Goal: Information Seeking & Learning: Find specific fact

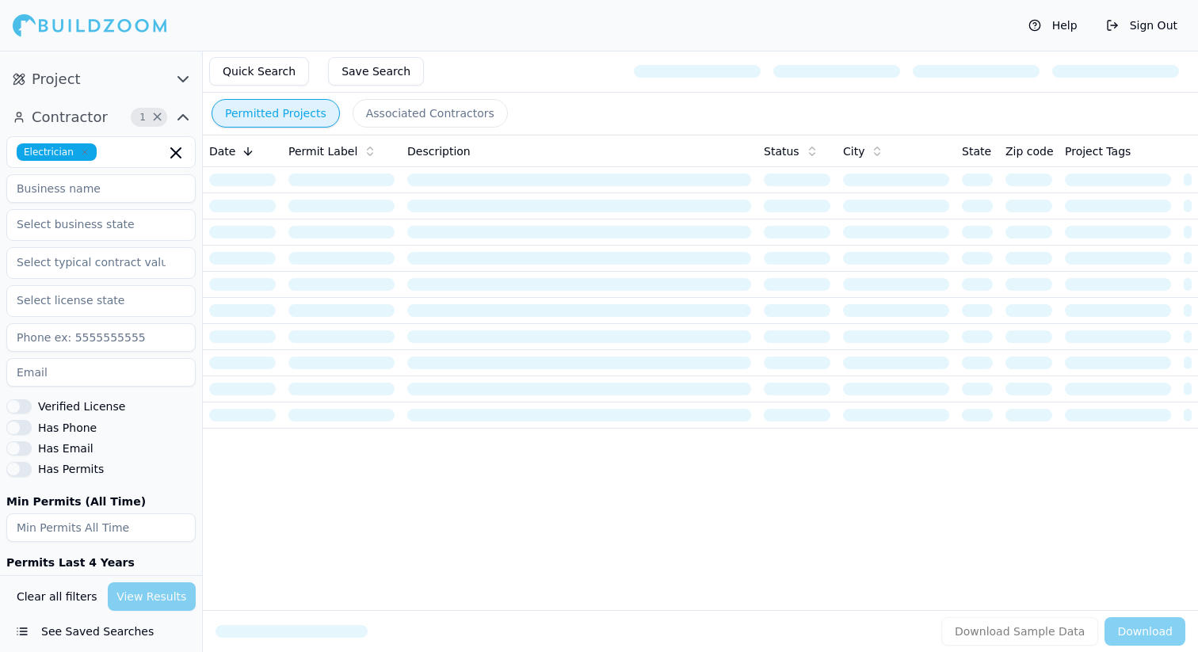
scroll to position [283, 0]
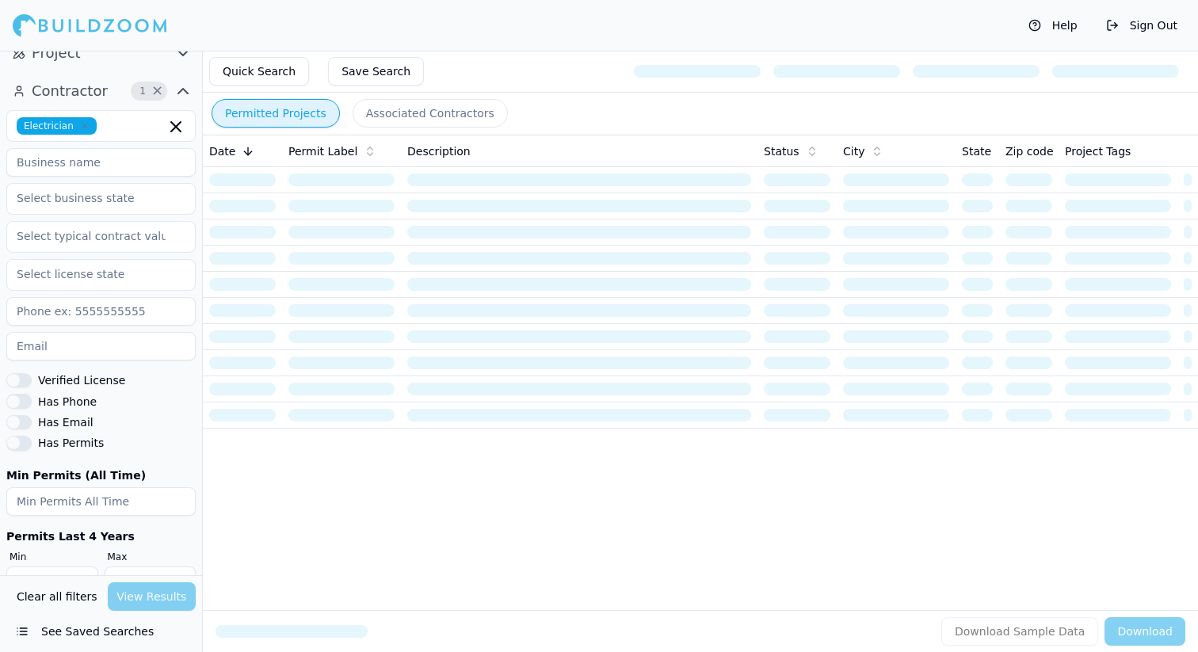
click at [17, 373] on button "Verified License" at bounding box center [18, 380] width 25 height 14
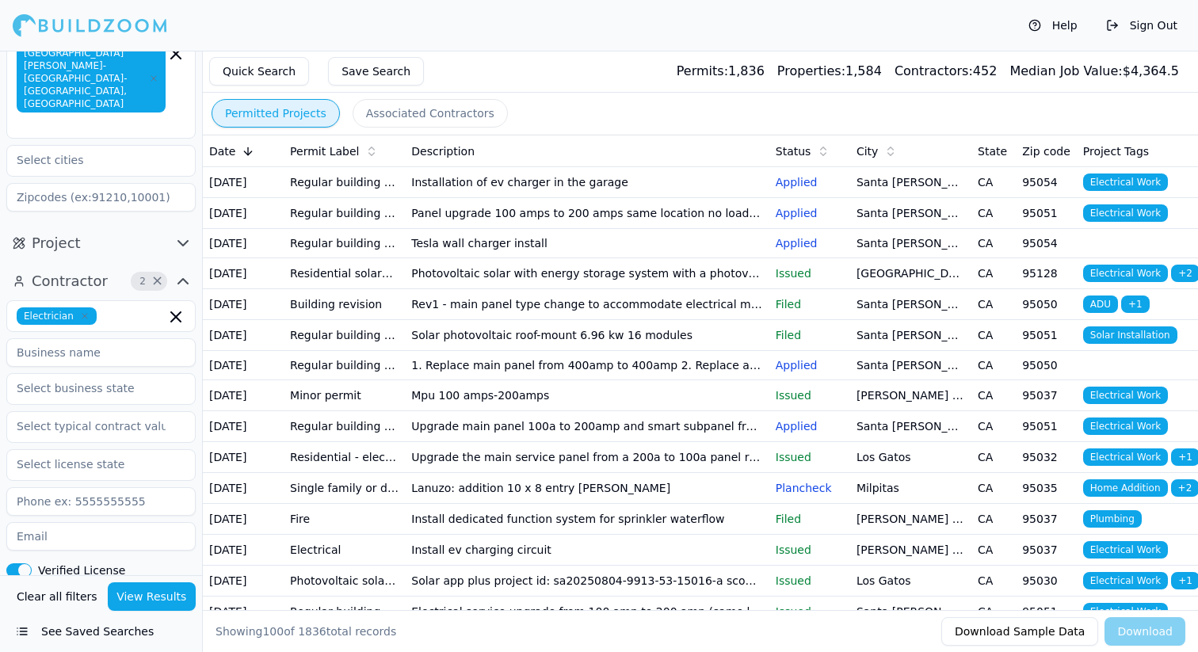
scroll to position [91, 0]
click at [130, 340] on input at bounding box center [100, 354] width 189 height 29
click at [85, 313] on icon "button" at bounding box center [85, 318] width 10 height 10
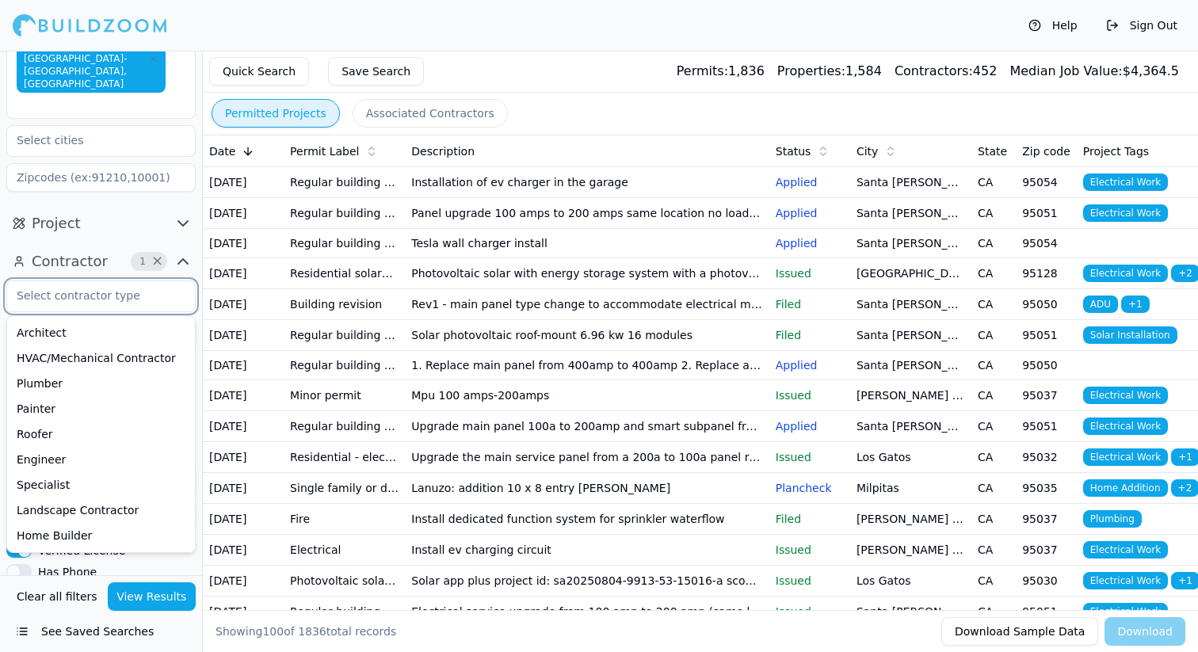
scroll to position [95, 0]
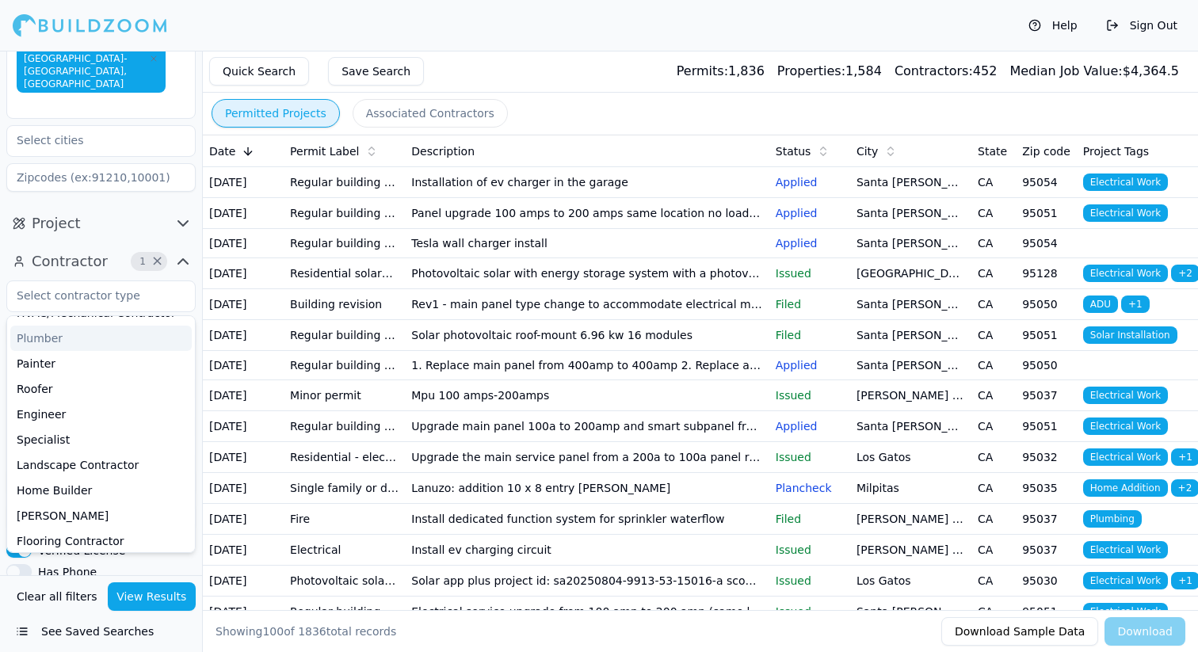
click at [228, 30] on div "Help Sign Out" at bounding box center [599, 25] width 1198 height 51
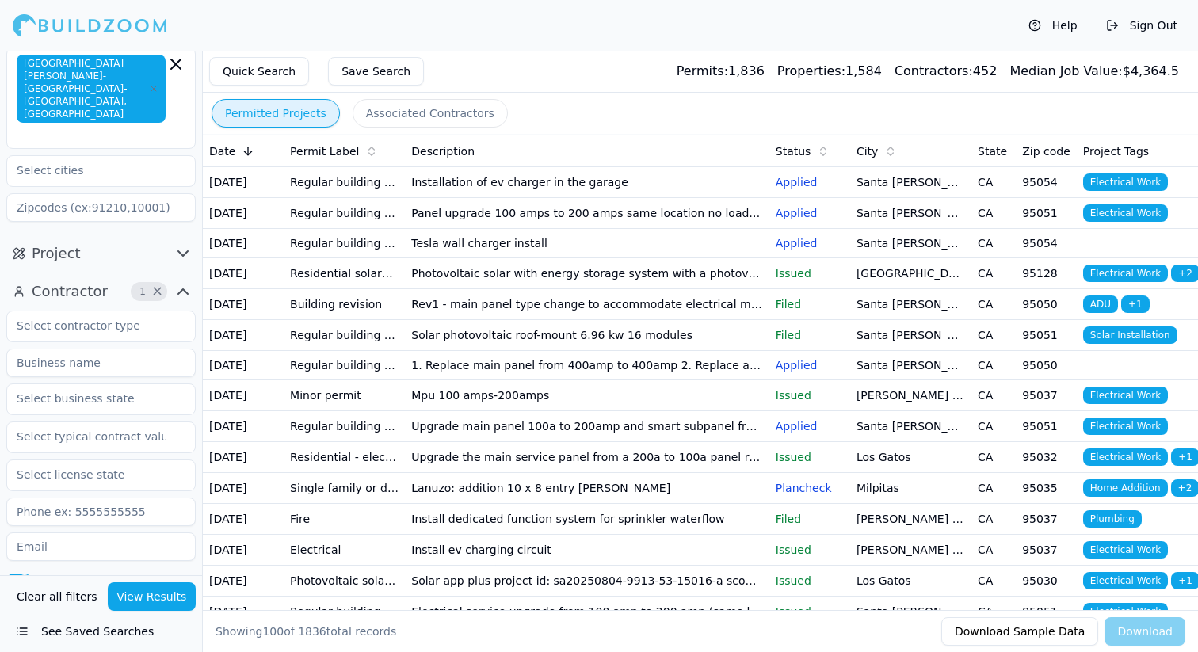
scroll to position [0, 0]
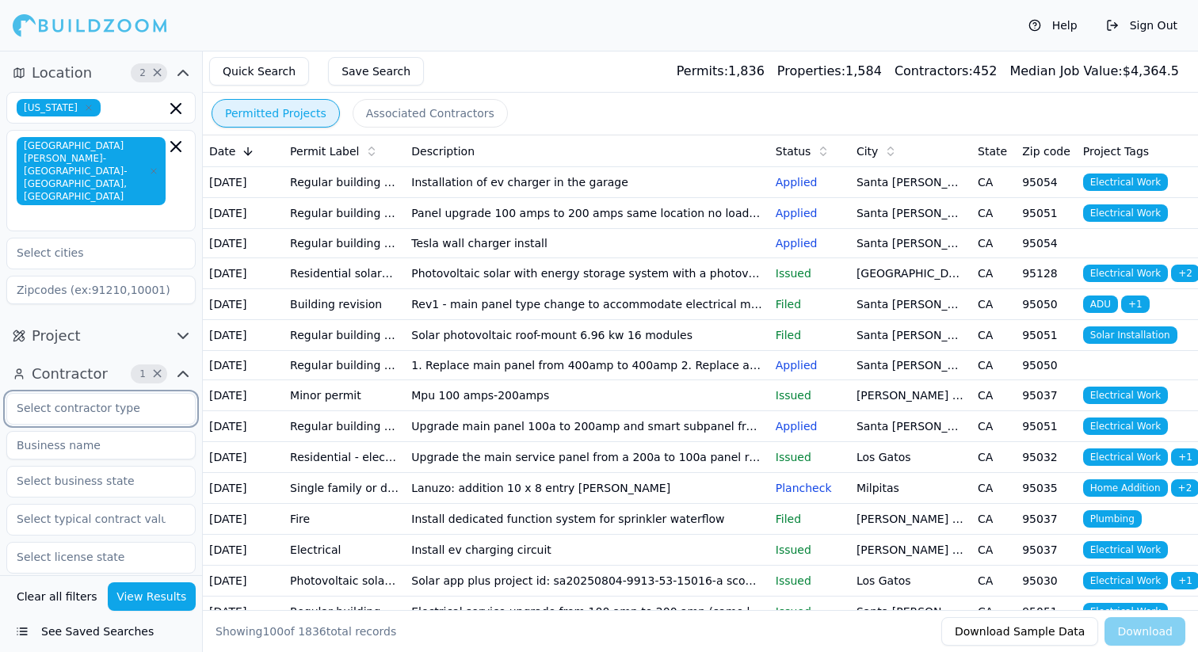
click at [95, 394] on input "text" at bounding box center [91, 408] width 168 height 29
click at [89, 457] on div "Electrician" at bounding box center [100, 469] width 181 height 25
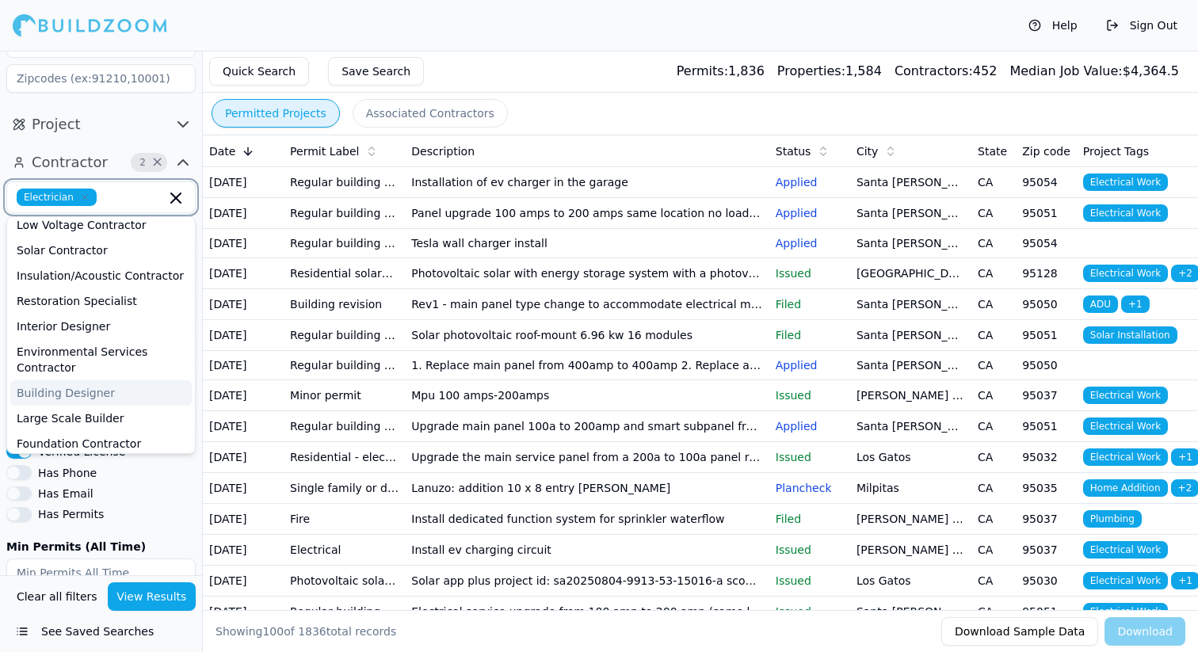
scroll to position [214, 0]
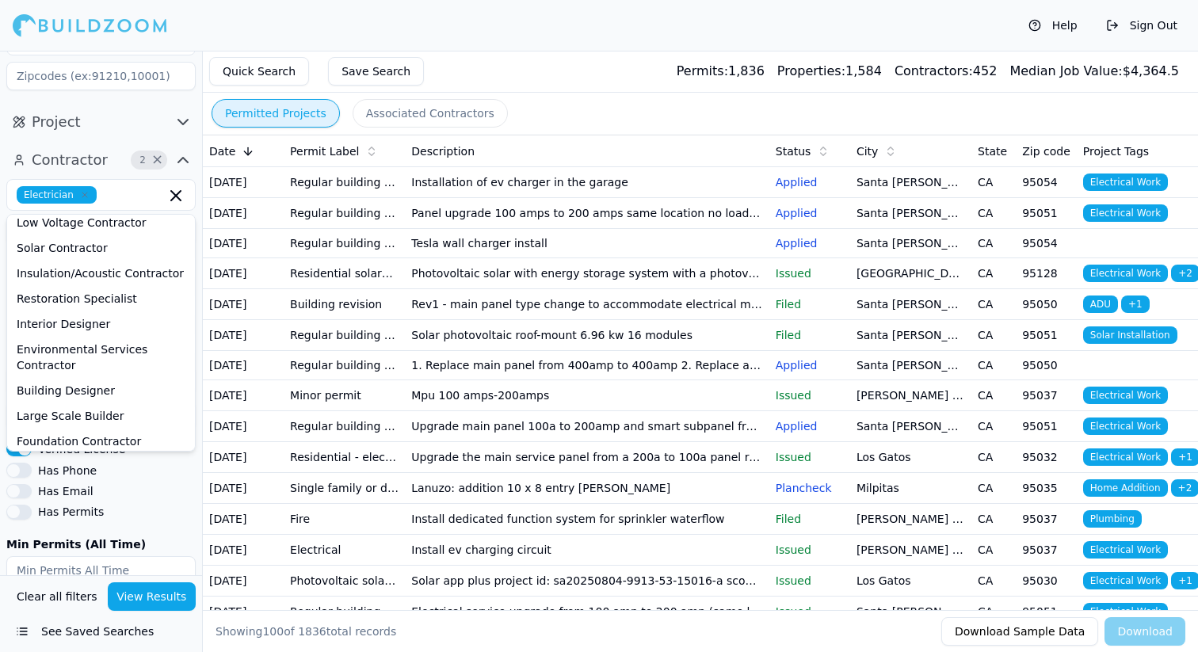
click at [130, 492] on div "Electrician General Contractor Architect HVAC/Mechanical Contractor Plumber Pai…" at bounding box center [100, 421] width 189 height 485
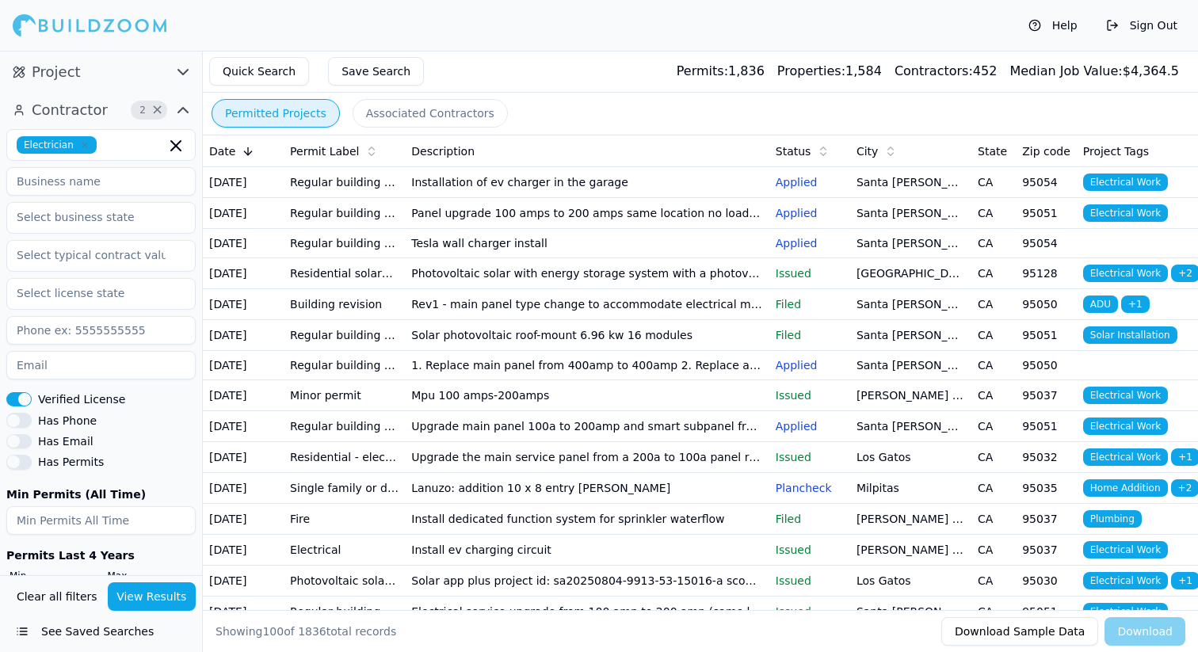
scroll to position [269, 0]
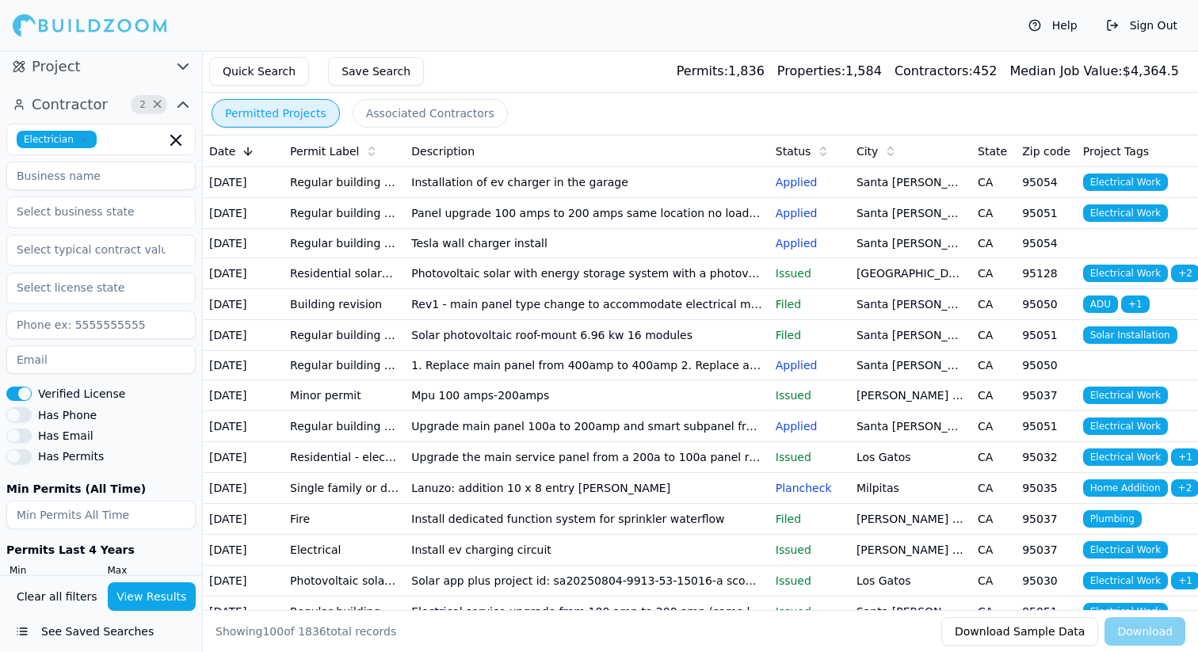
click at [21, 449] on button "Has Permits" at bounding box center [18, 456] width 25 height 14
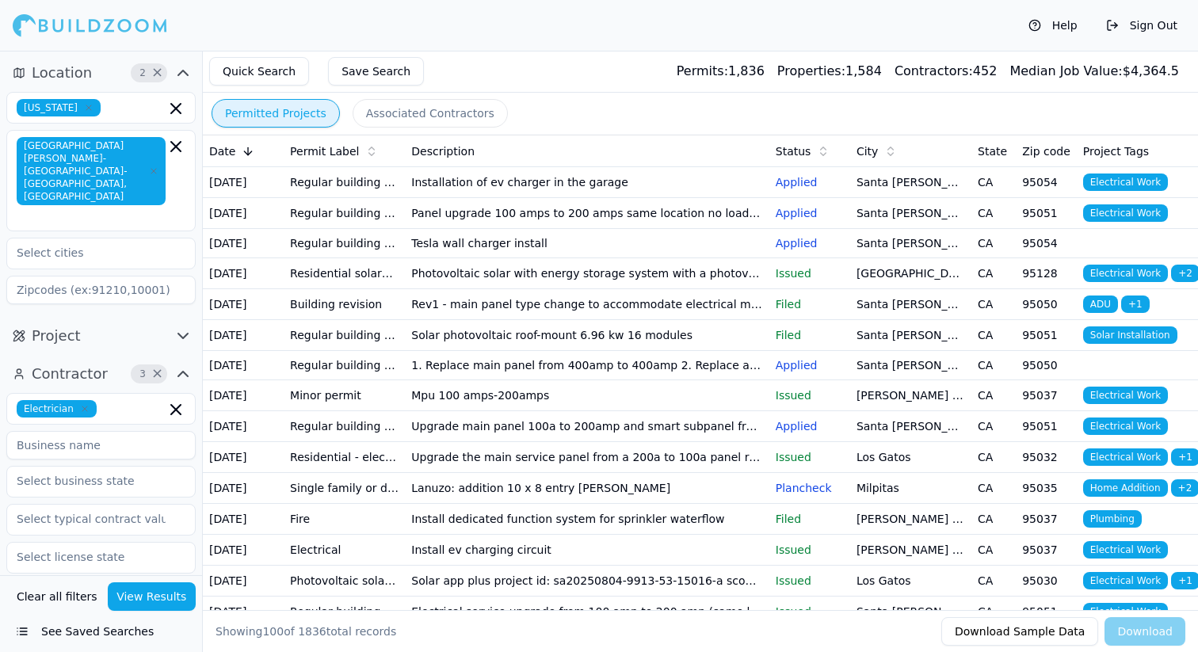
click at [105, 323] on button "Project" at bounding box center [100, 335] width 189 height 25
click at [136, 356] on input "text" at bounding box center [91, 370] width 168 height 29
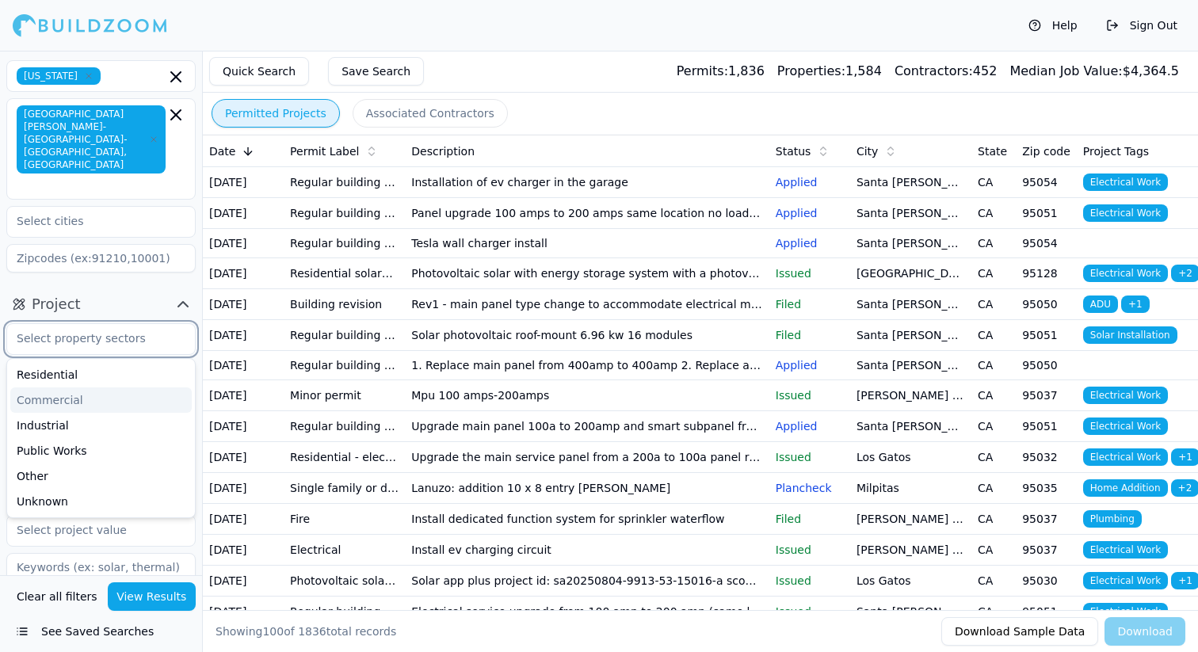
scroll to position [49, 0]
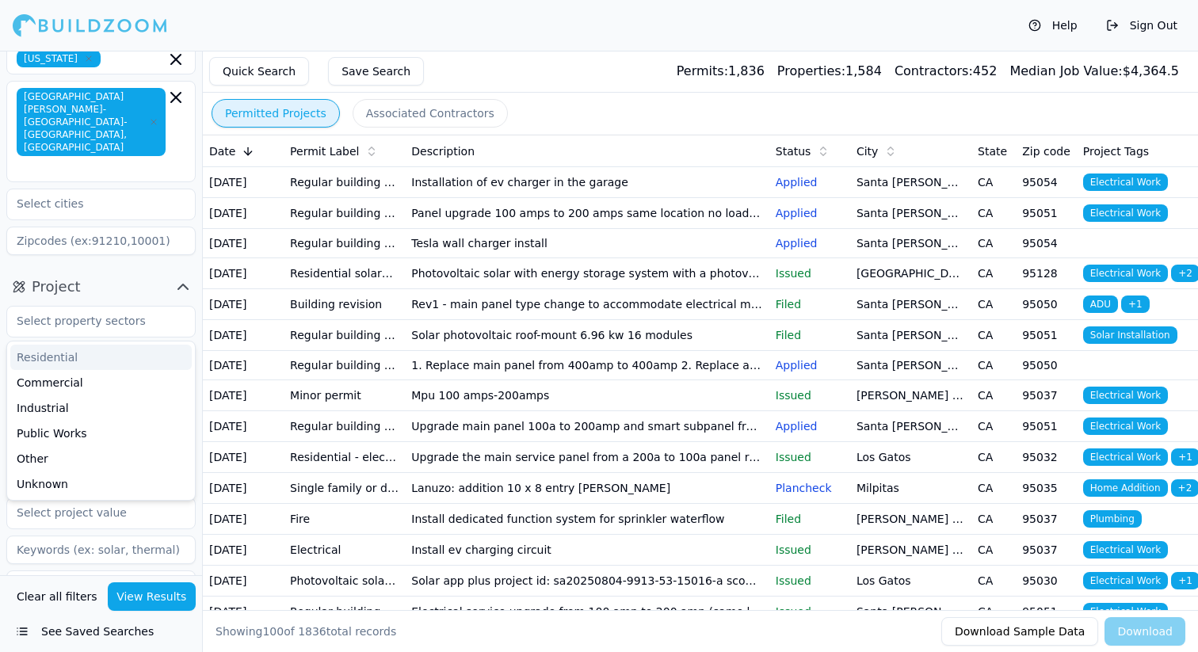
click at [120, 274] on button "Project" at bounding box center [100, 286] width 189 height 25
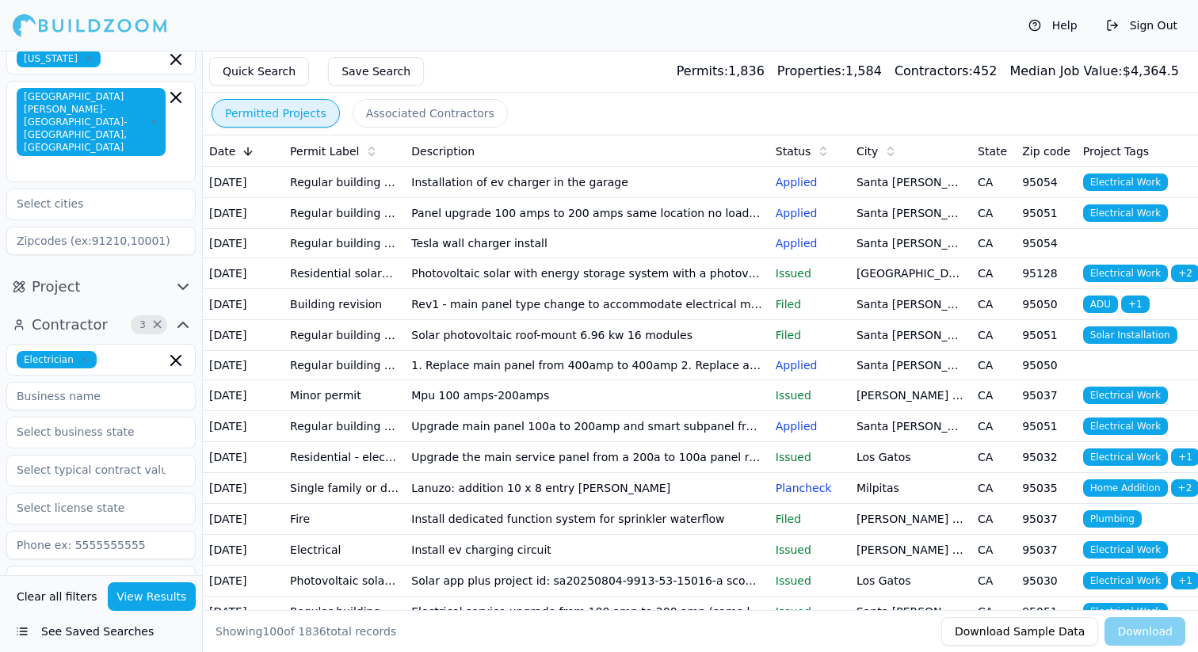
click at [177, 277] on icon "button" at bounding box center [182, 286] width 19 height 19
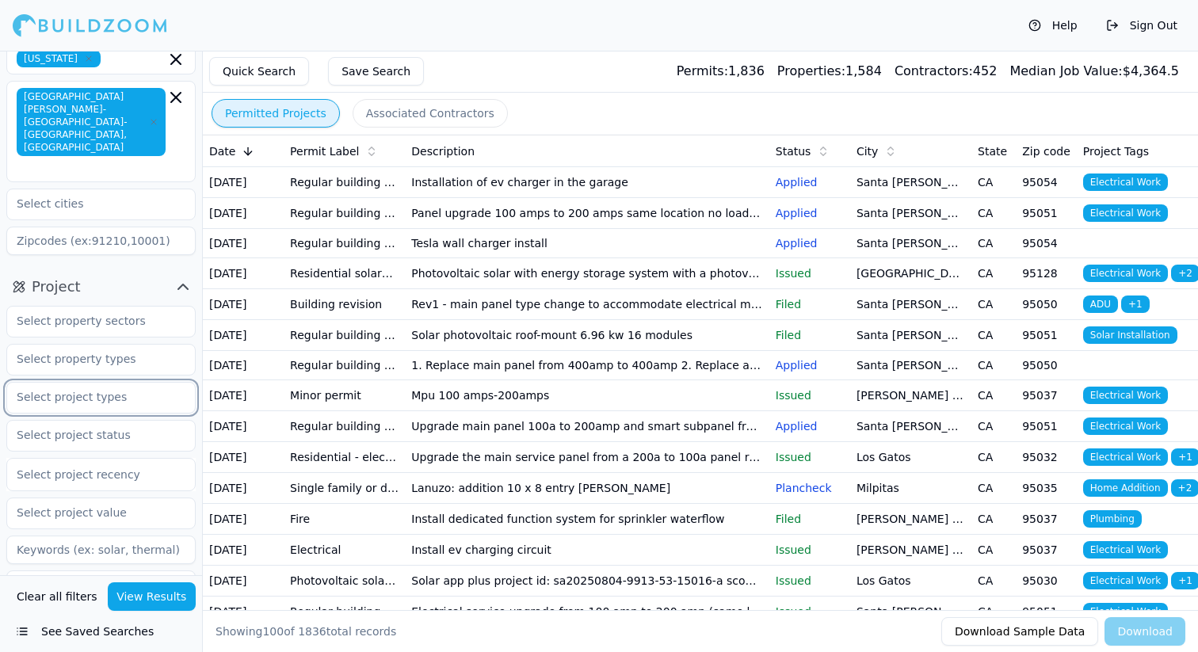
click at [144, 383] on input "text" at bounding box center [91, 397] width 168 height 29
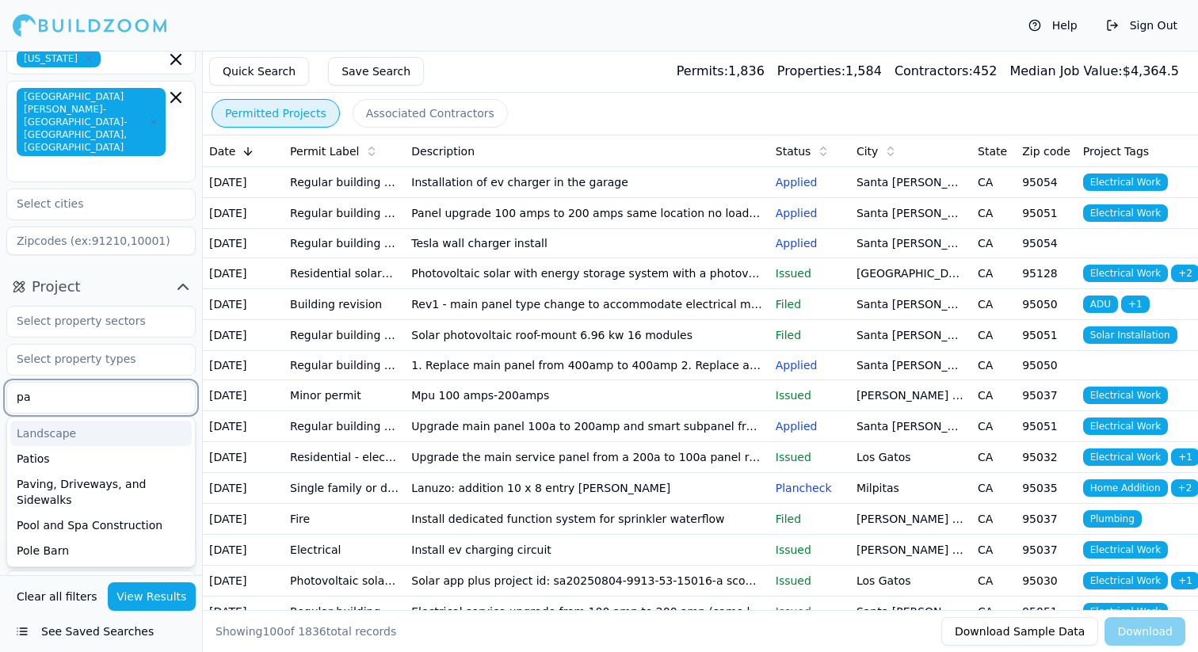
type input "p"
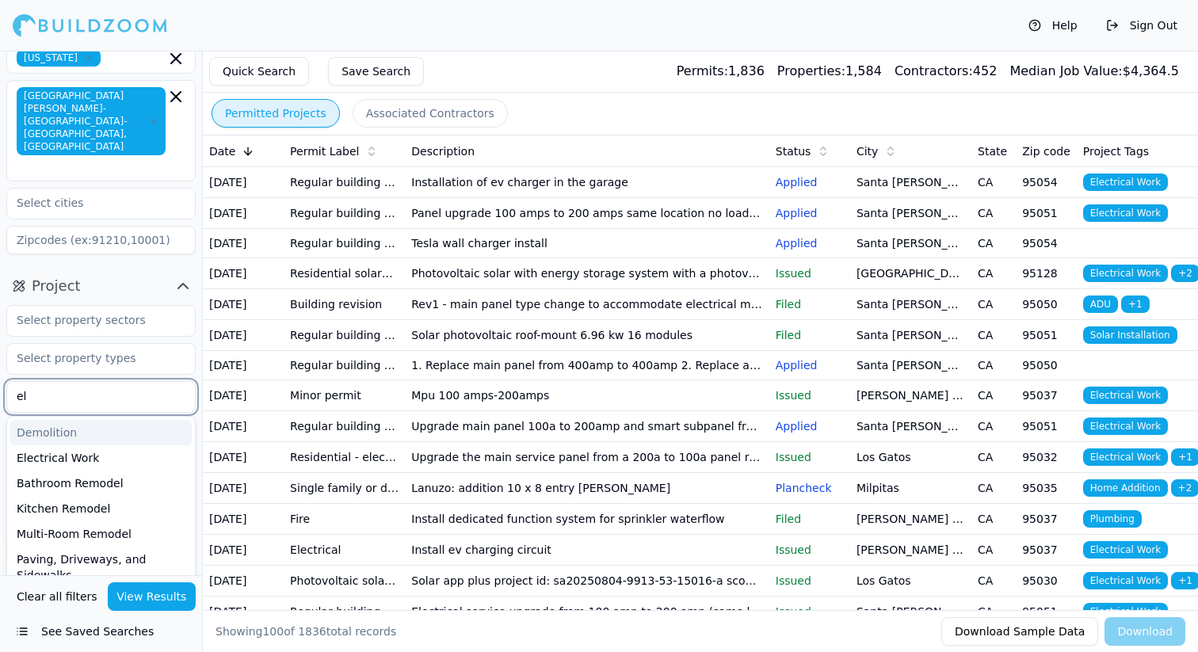
type input "e"
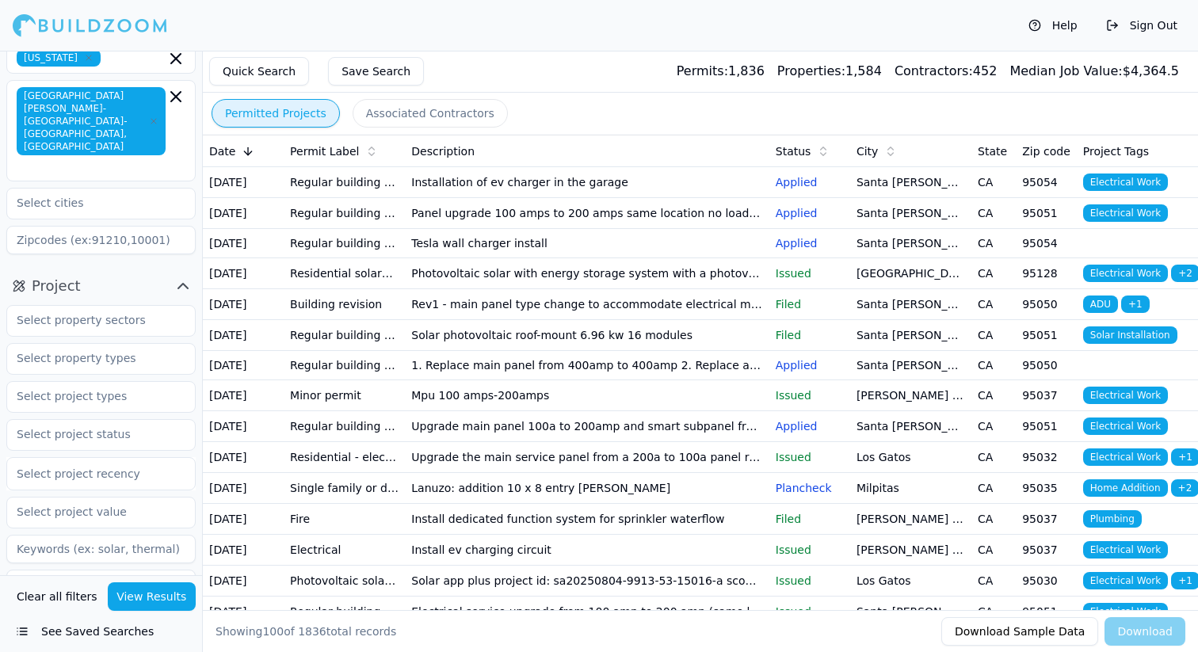
click at [170, 535] on input at bounding box center [100, 549] width 189 height 29
type input "panel upgrade"
click at [174, 600] on button "View Results" at bounding box center [152, 596] width 89 height 29
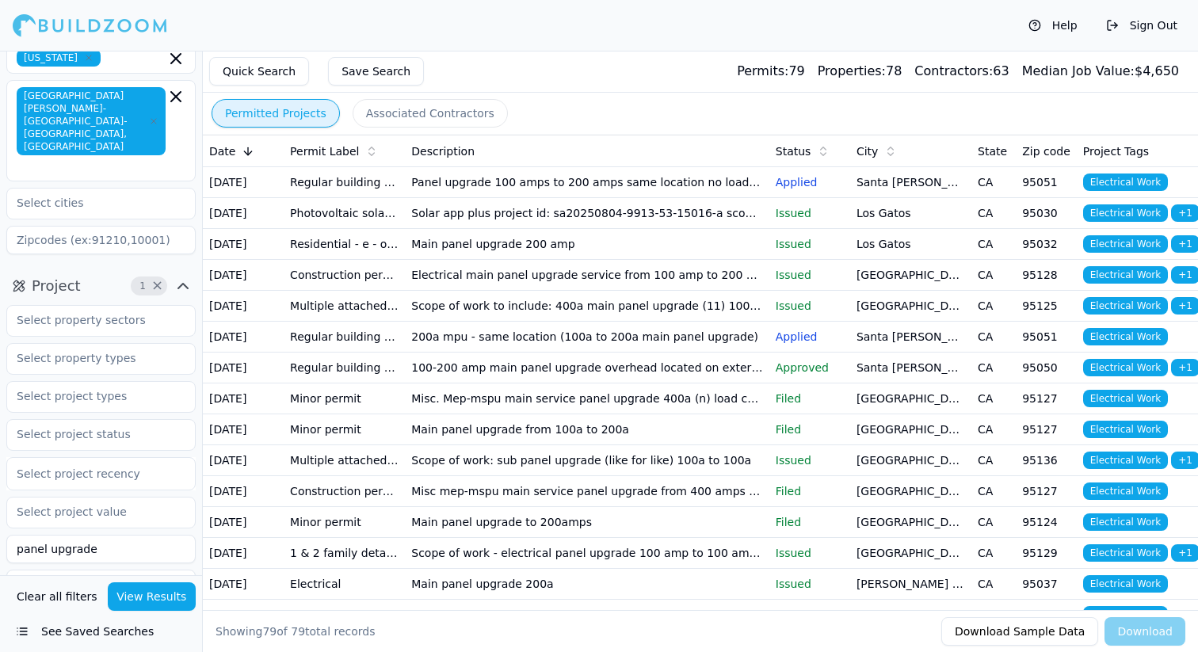
click at [440, 191] on td "Panel upgrade 100 amps to 200 amps same location no load added" at bounding box center [587, 182] width 364 height 31
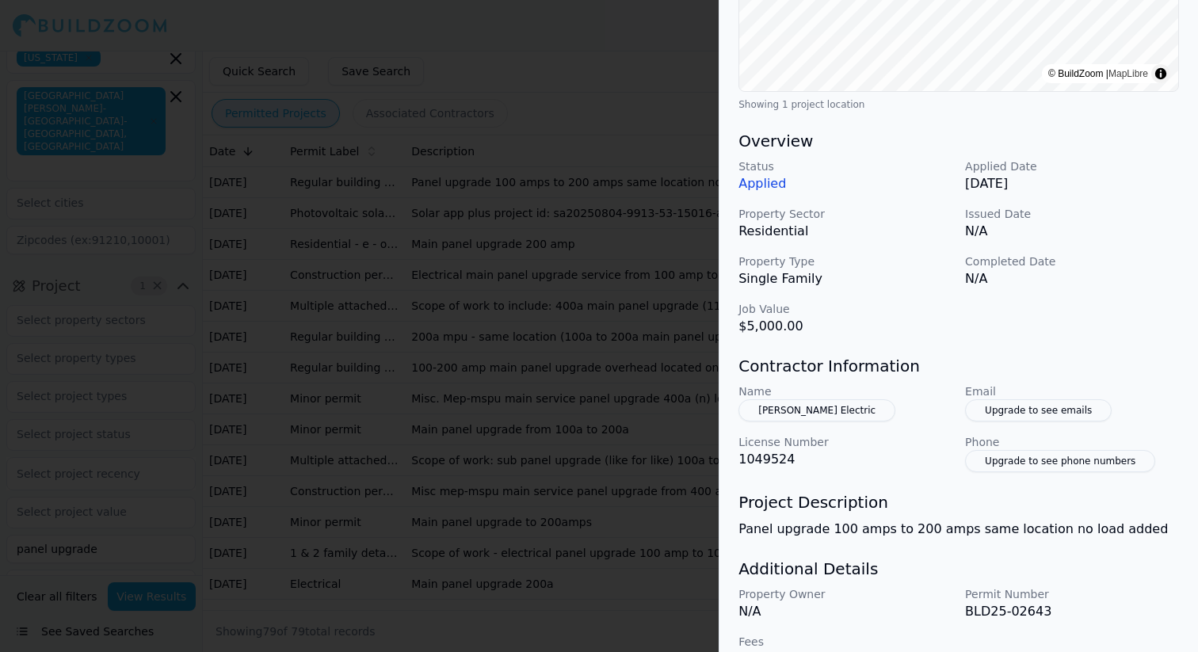
scroll to position [404, 0]
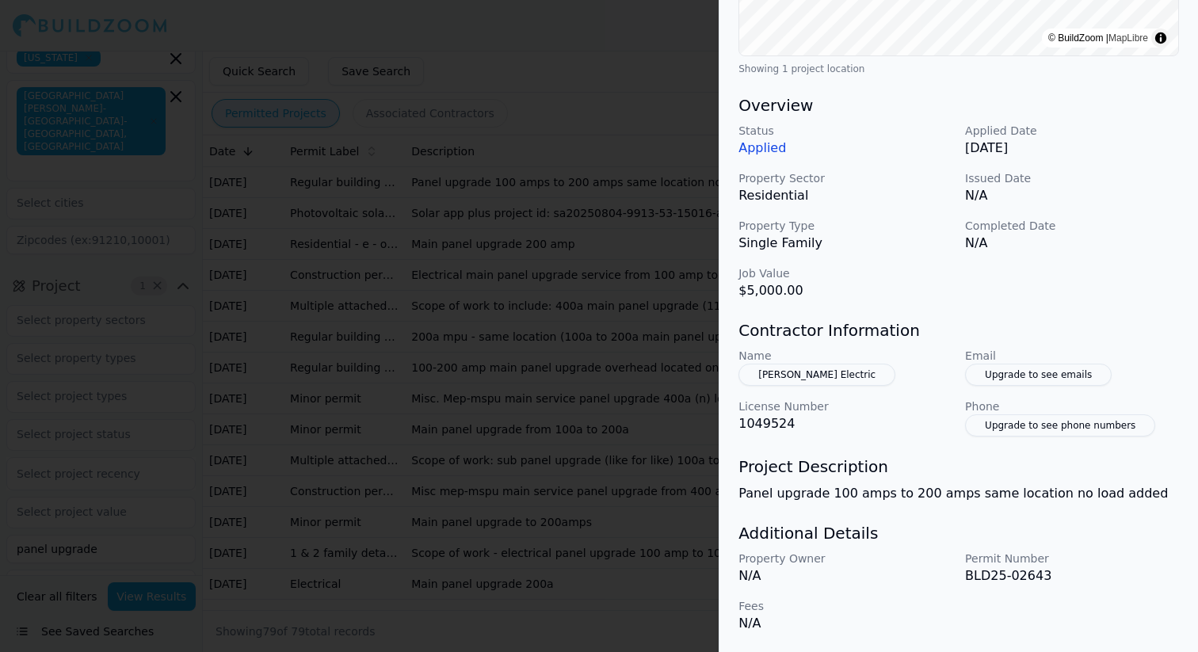
click at [592, 450] on div at bounding box center [599, 326] width 1198 height 652
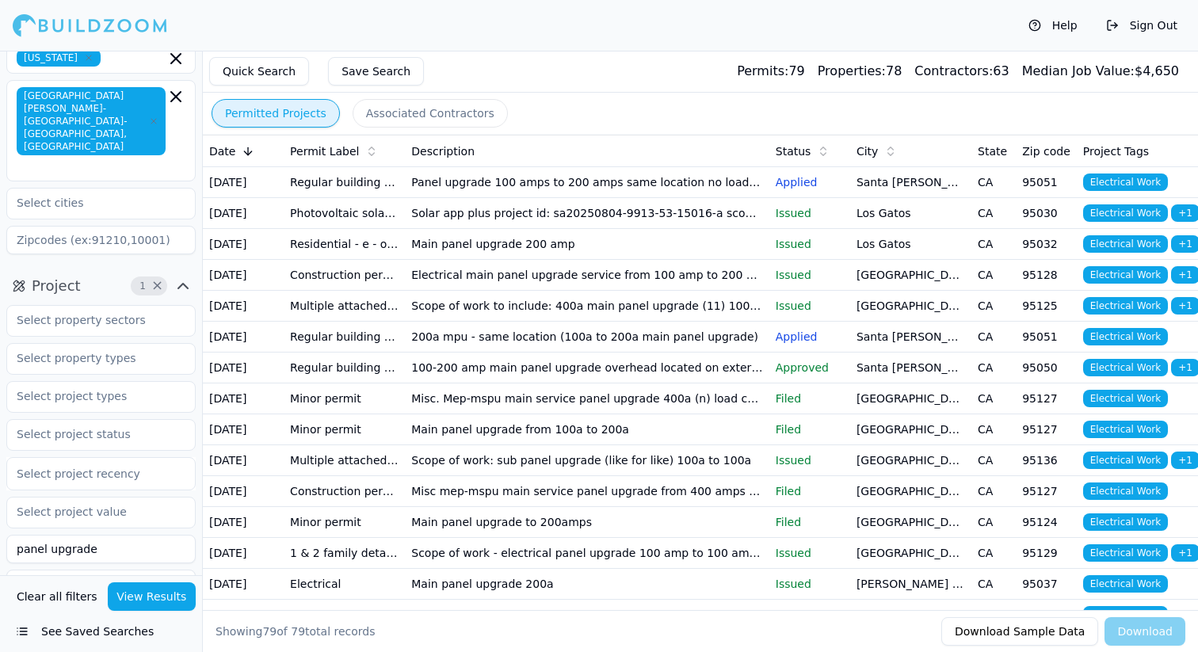
click at [519, 228] on td "Solar app plus project id: sa20250804-9913-53-15016-a scope: photovoltaic solar…" at bounding box center [587, 213] width 364 height 31
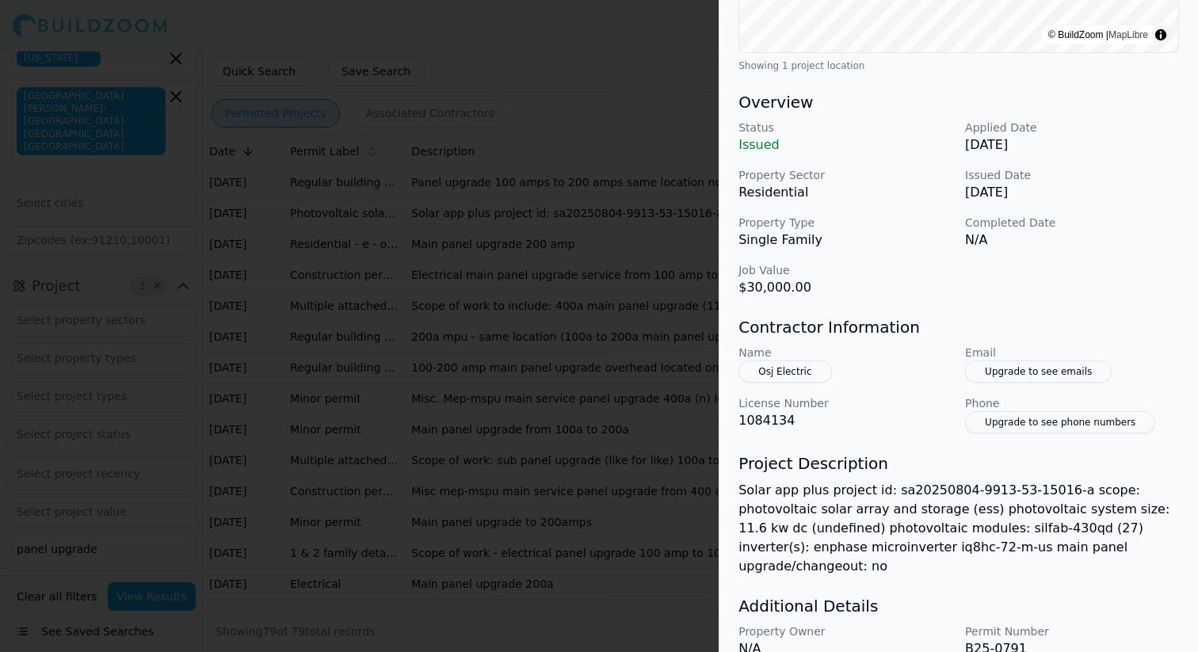
scroll to position [461, 0]
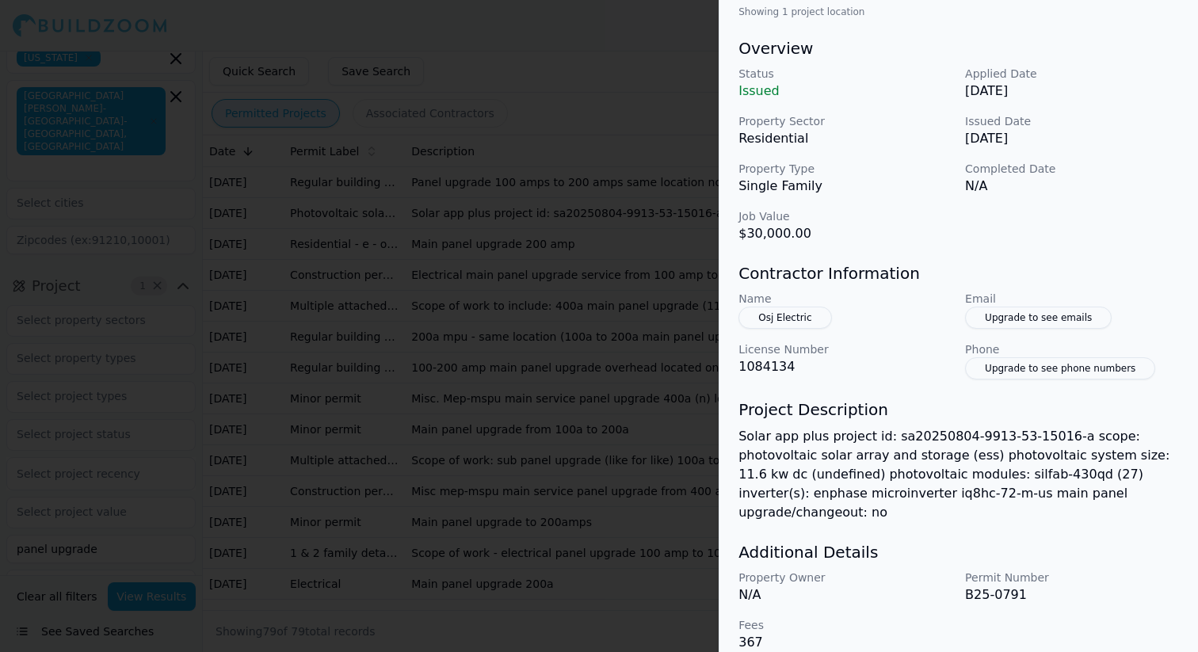
click at [486, 315] on div at bounding box center [599, 326] width 1198 height 652
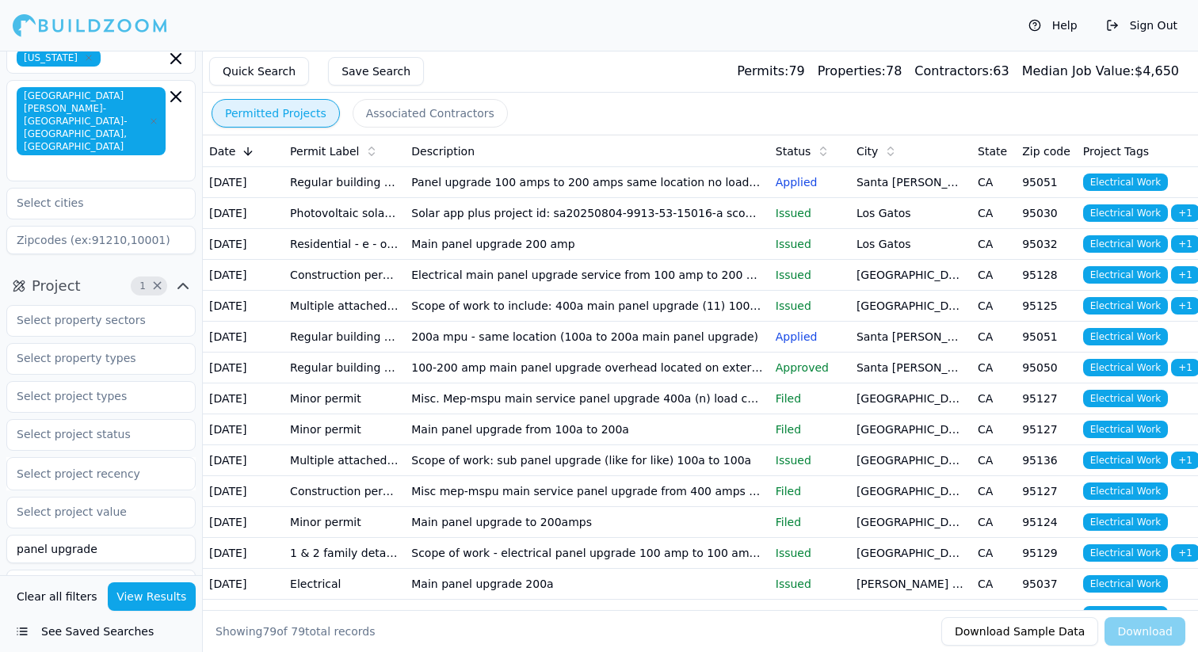
click at [506, 322] on td "Scope of work to include: 400a main panel upgrade (11) 100a subpanel replacemen…" at bounding box center [587, 306] width 364 height 31
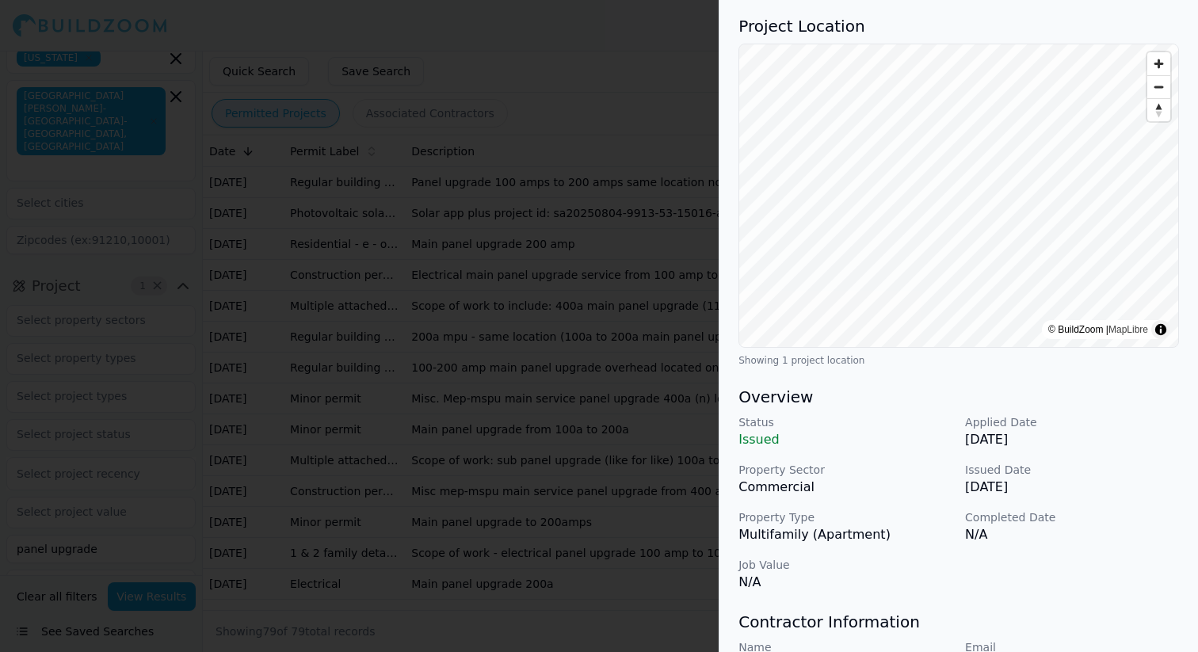
scroll to position [113, 0]
click at [490, 369] on div at bounding box center [599, 326] width 1198 height 652
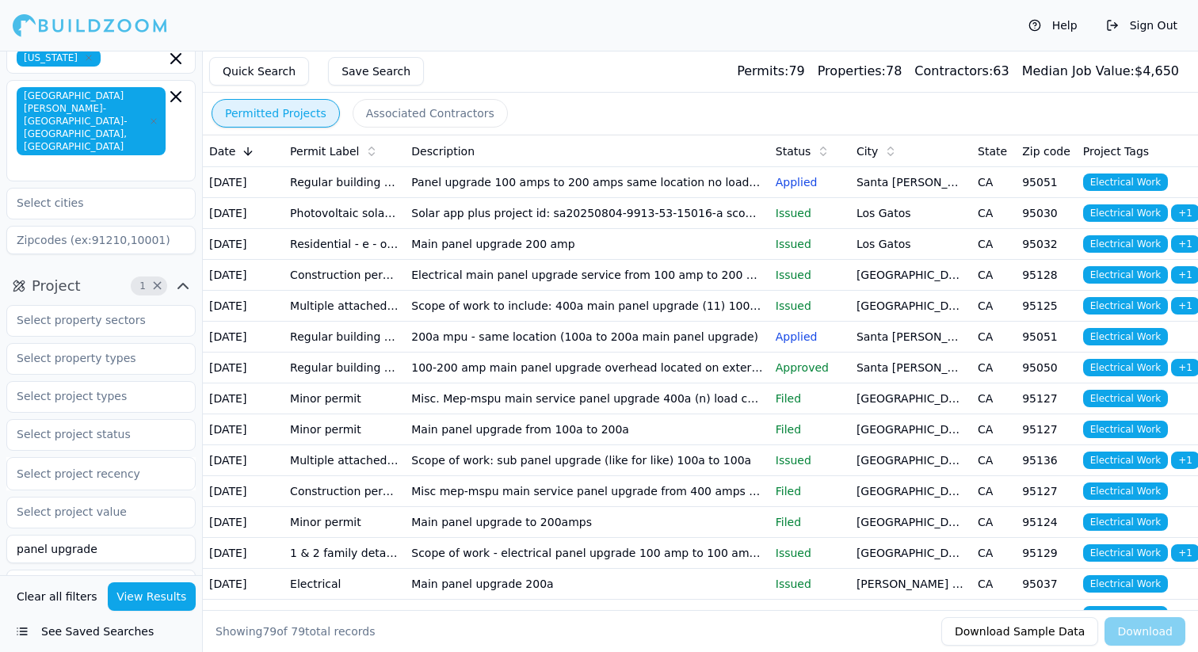
click at [526, 383] on td "100-200 amp main panel upgrade overhead located on exterior back of home (same …" at bounding box center [587, 367] width 364 height 31
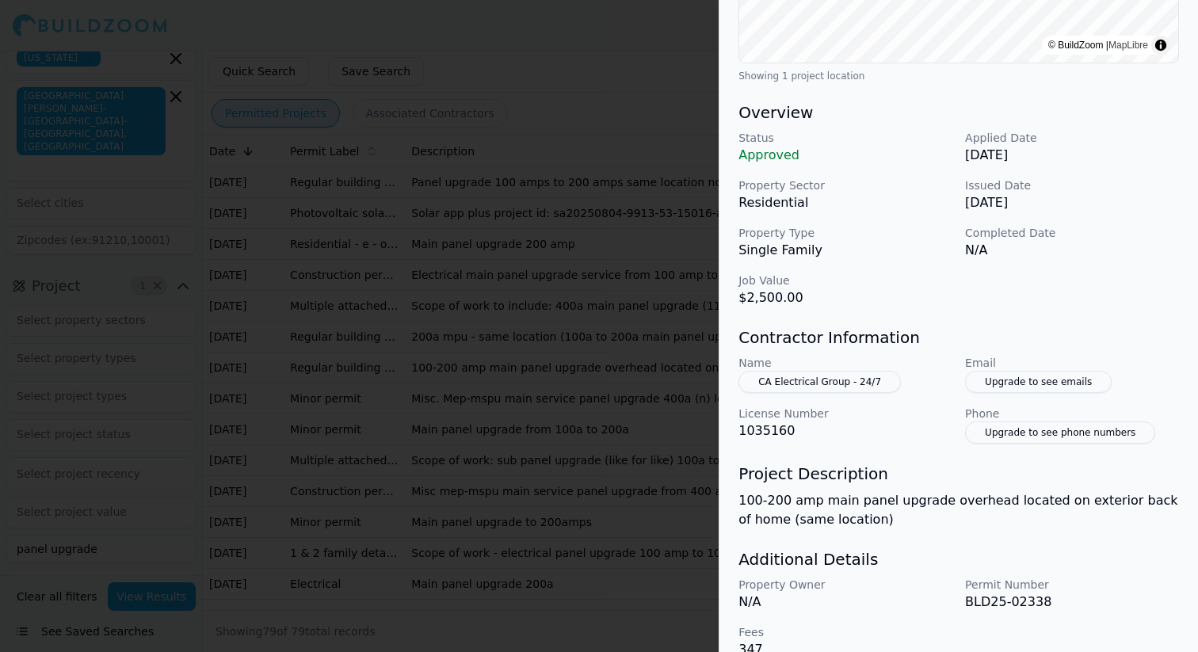
scroll to position [423, 0]
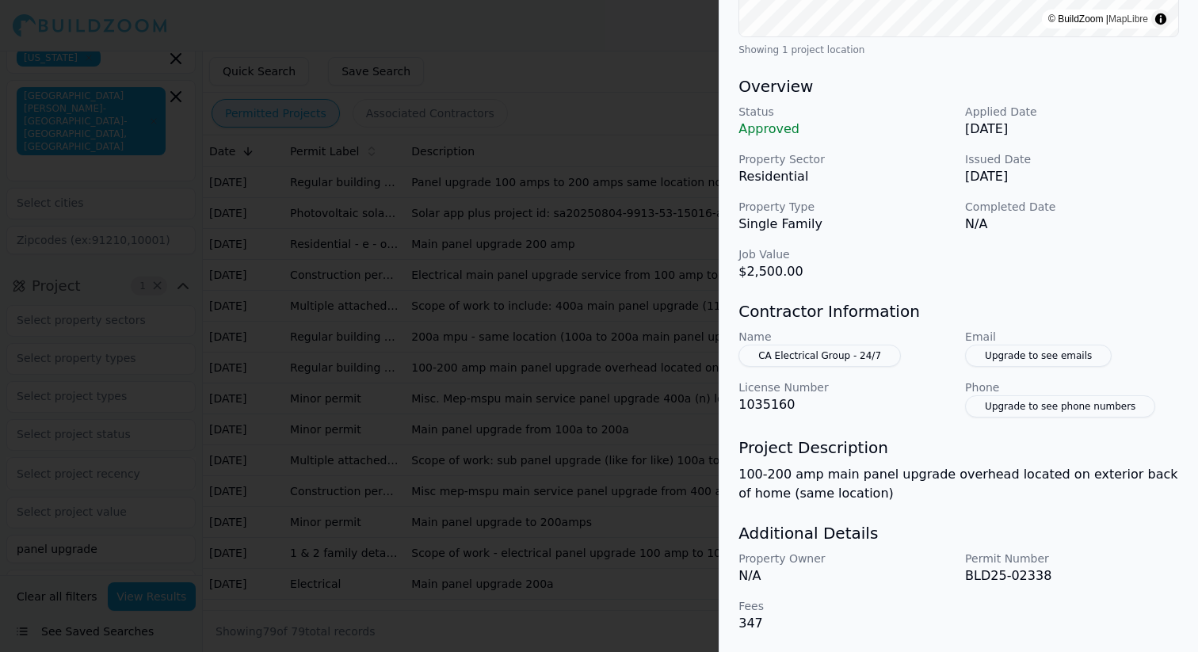
click at [577, 426] on div at bounding box center [599, 326] width 1198 height 652
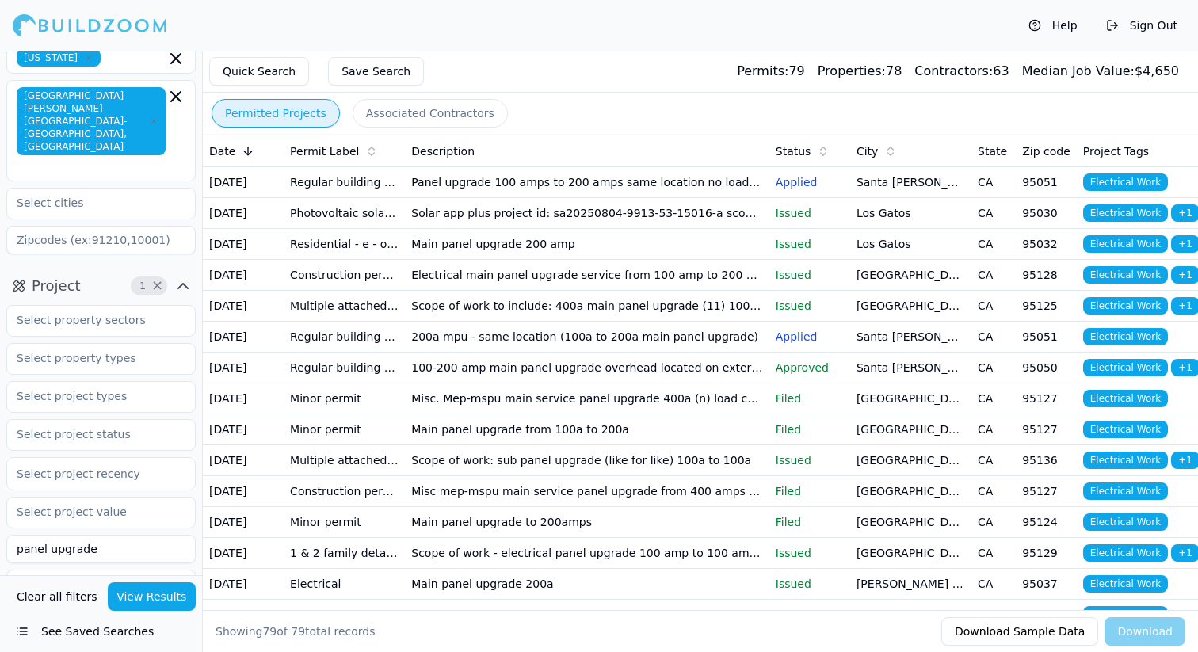
click at [619, 445] on td "Main panel upgrade from 100a to 200a" at bounding box center [587, 429] width 364 height 31
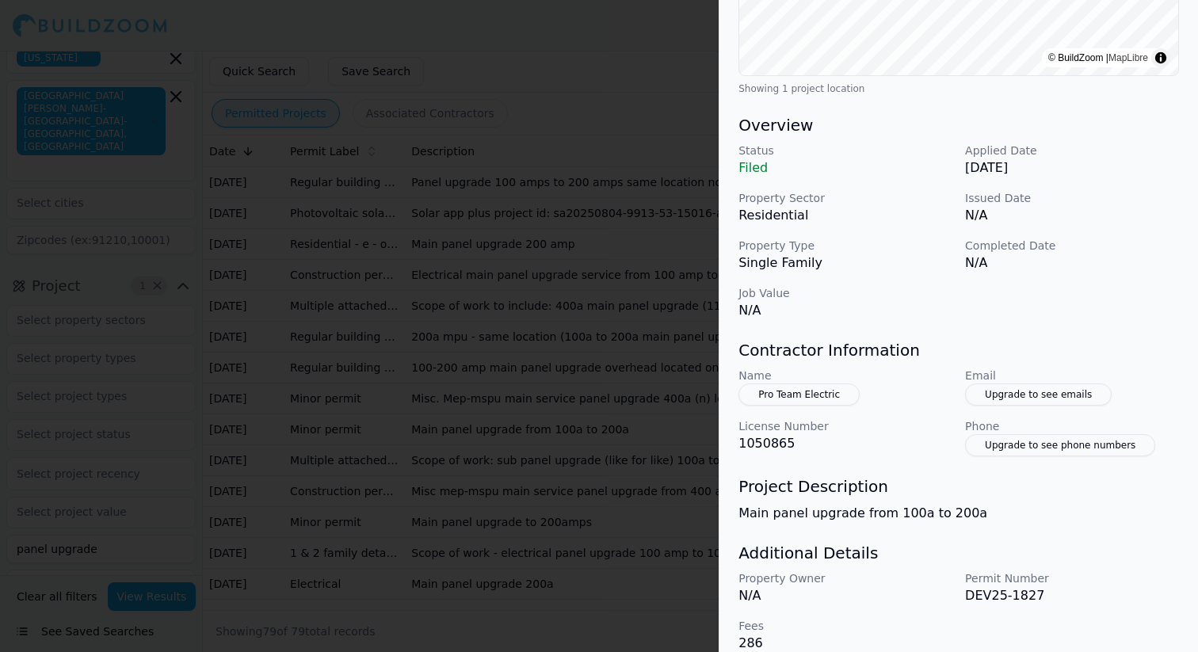
scroll to position [404, 0]
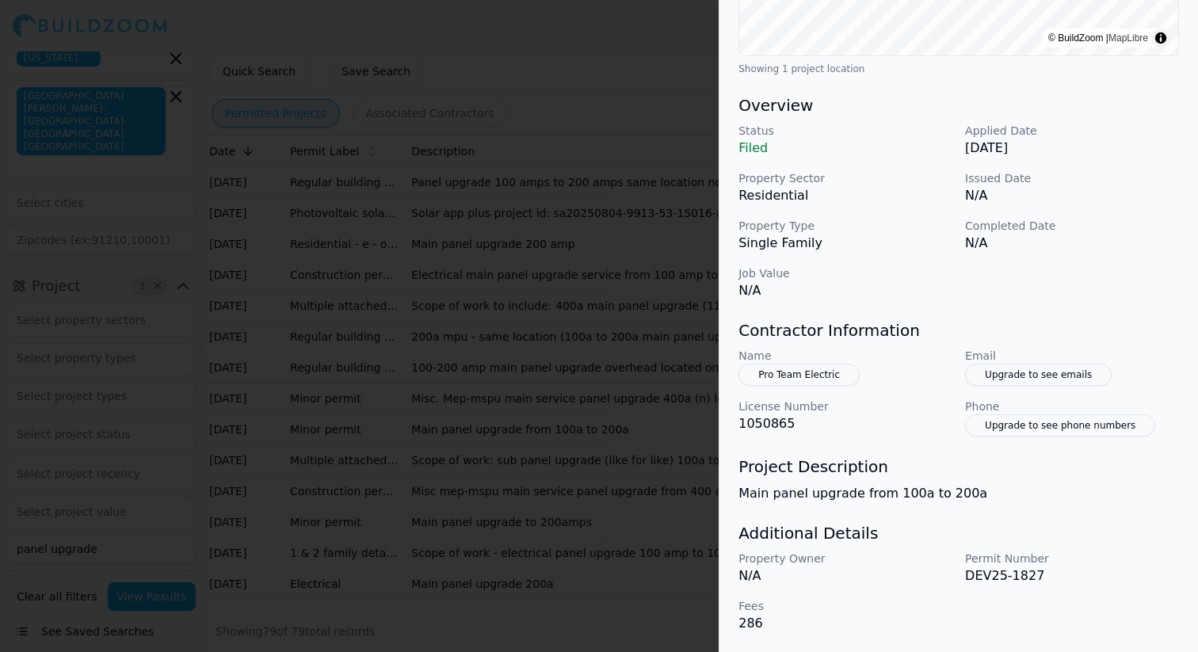
click at [551, 393] on div at bounding box center [599, 326] width 1198 height 652
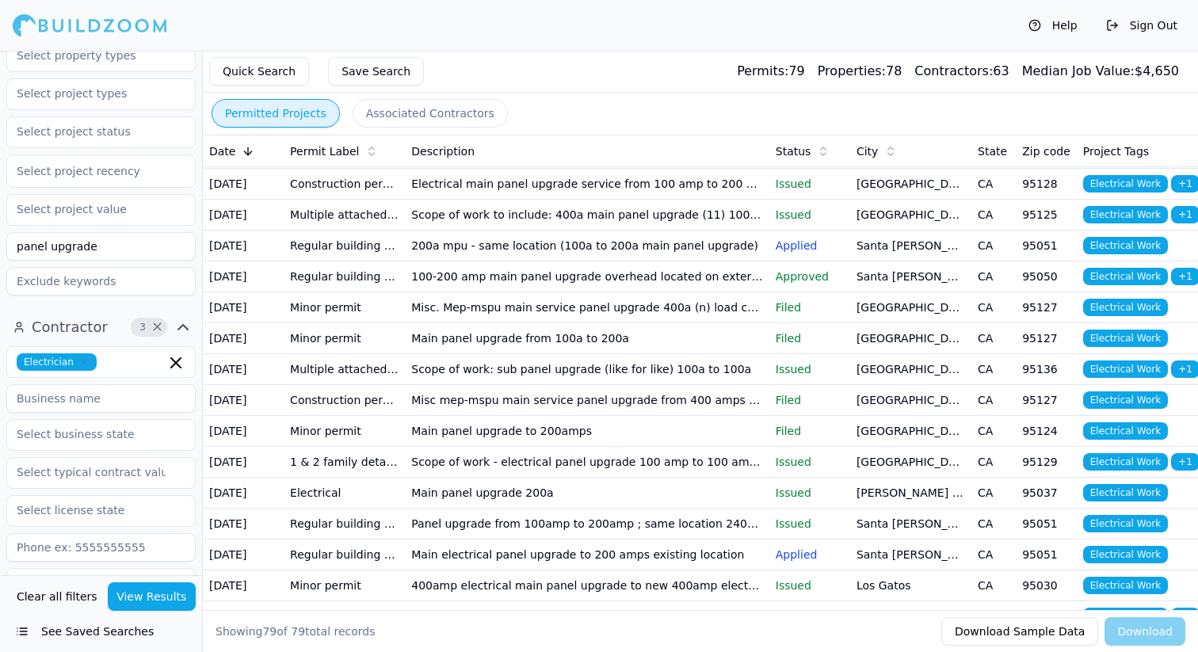
scroll to position [409, 0]
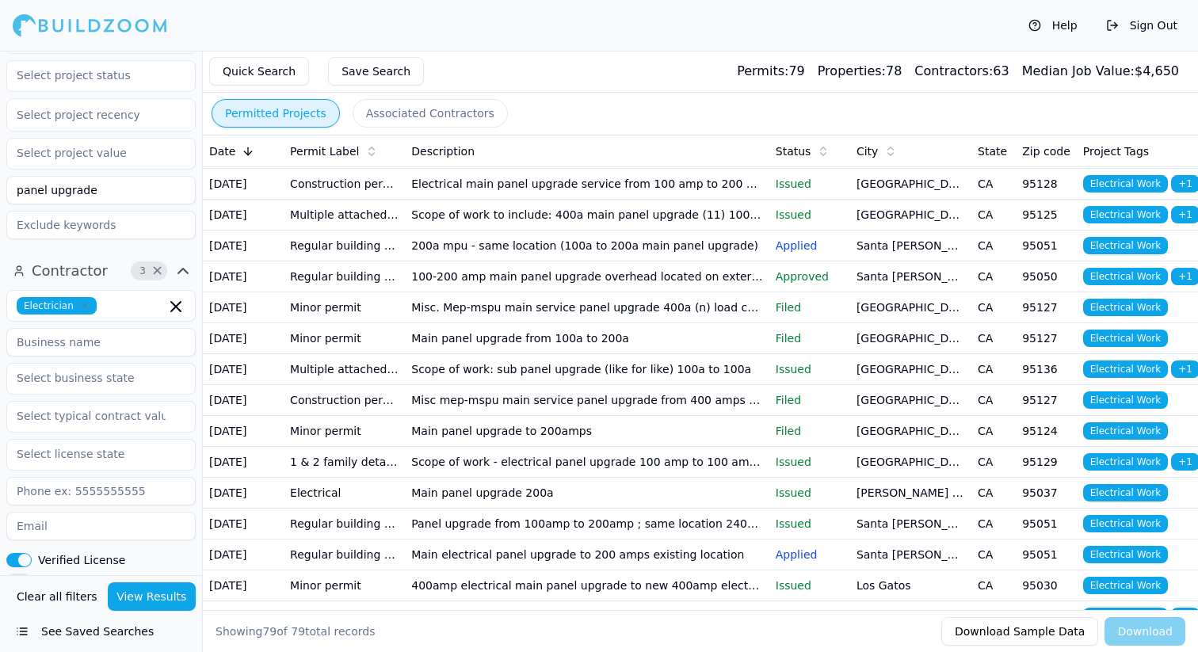
click at [82, 301] on icon "button" at bounding box center [85, 306] width 10 height 10
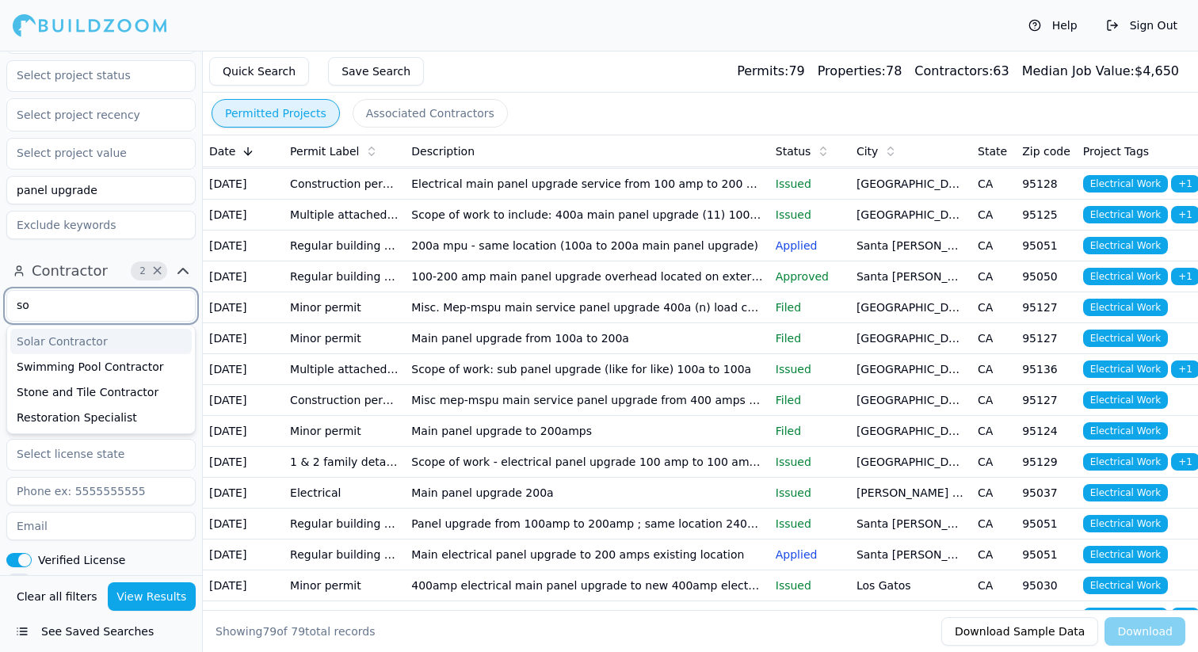
type input "s"
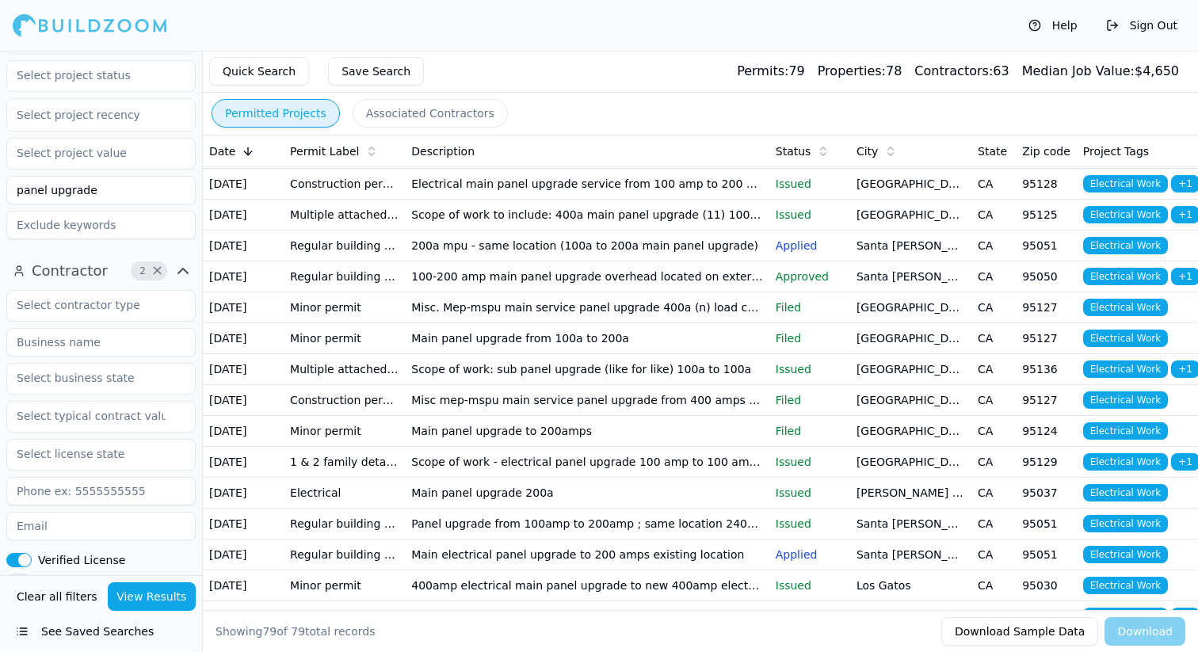
click at [154, 267] on span "×" at bounding box center [157, 271] width 12 height 8
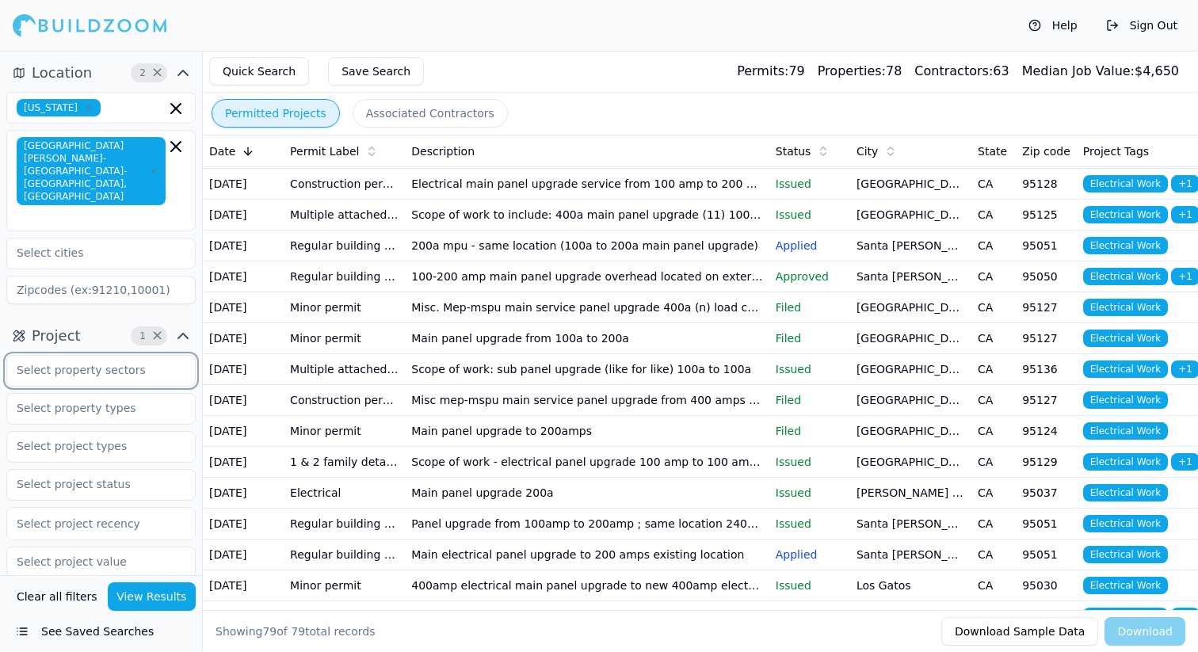
click at [120, 356] on input "text" at bounding box center [91, 370] width 168 height 29
click at [106, 317] on div "Project 1 × Residential Commercial Industrial Public Works Other Unknown Select…" at bounding box center [101, 489] width 202 height 344
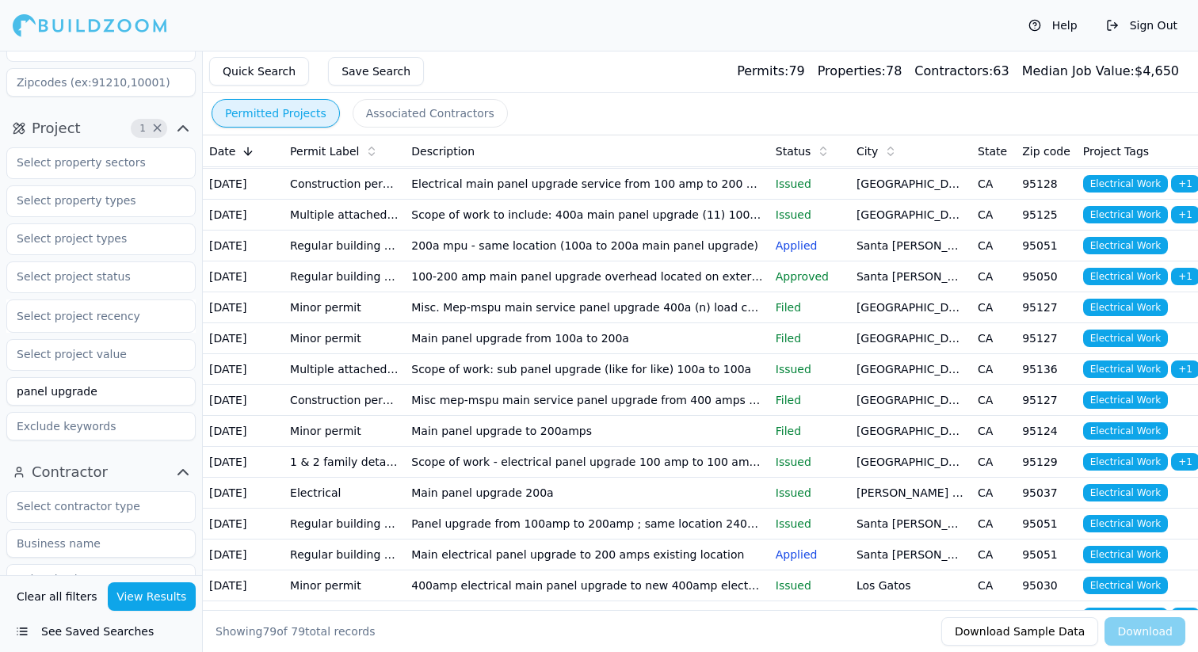
scroll to position [208, 0]
click at [110, 376] on input "panel upgrade" at bounding box center [100, 390] width 189 height 29
click at [121, 491] on input "text" at bounding box center [91, 505] width 168 height 29
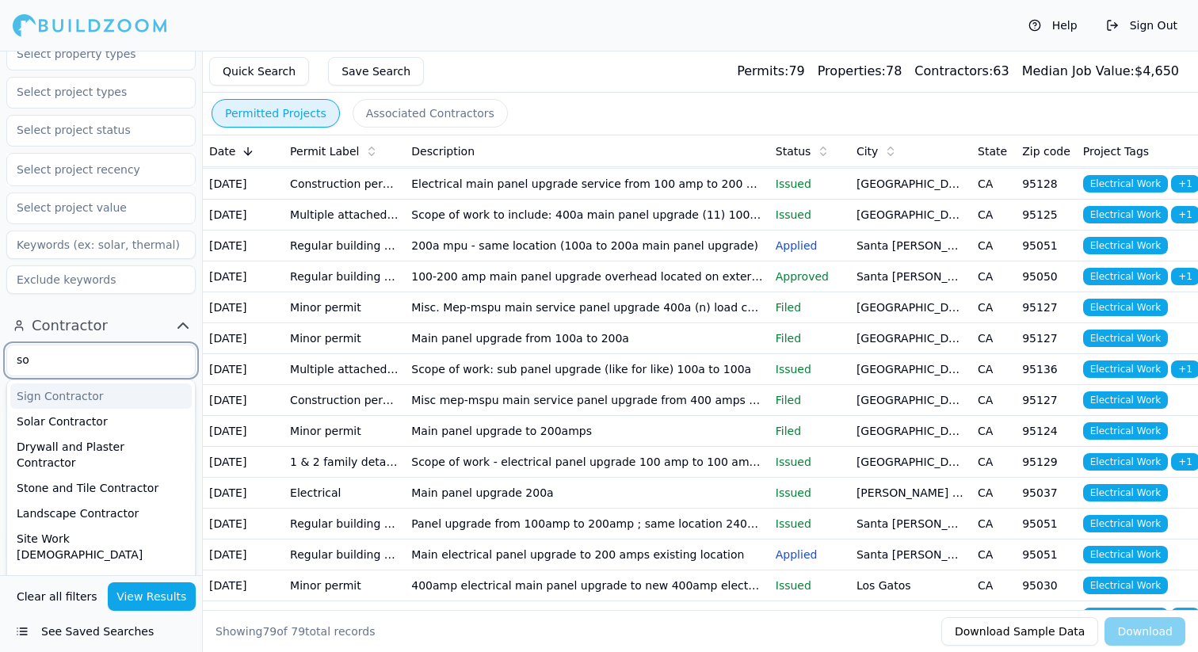
type input "s"
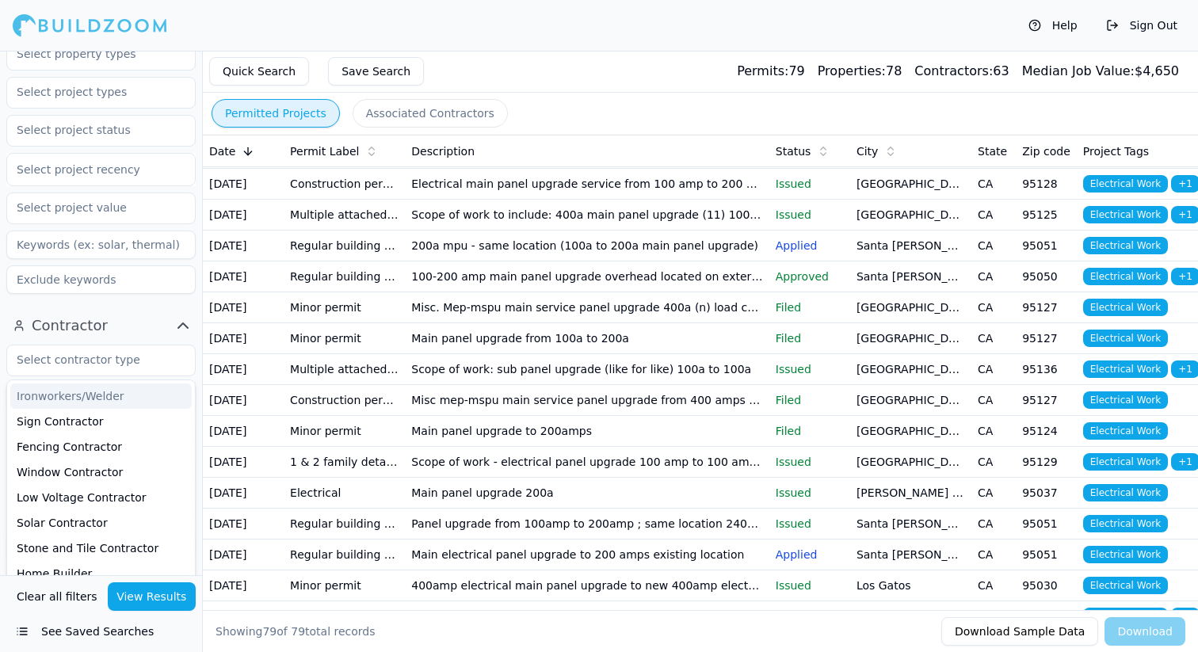
click at [139, 313] on button "Contractor" at bounding box center [100, 325] width 189 height 25
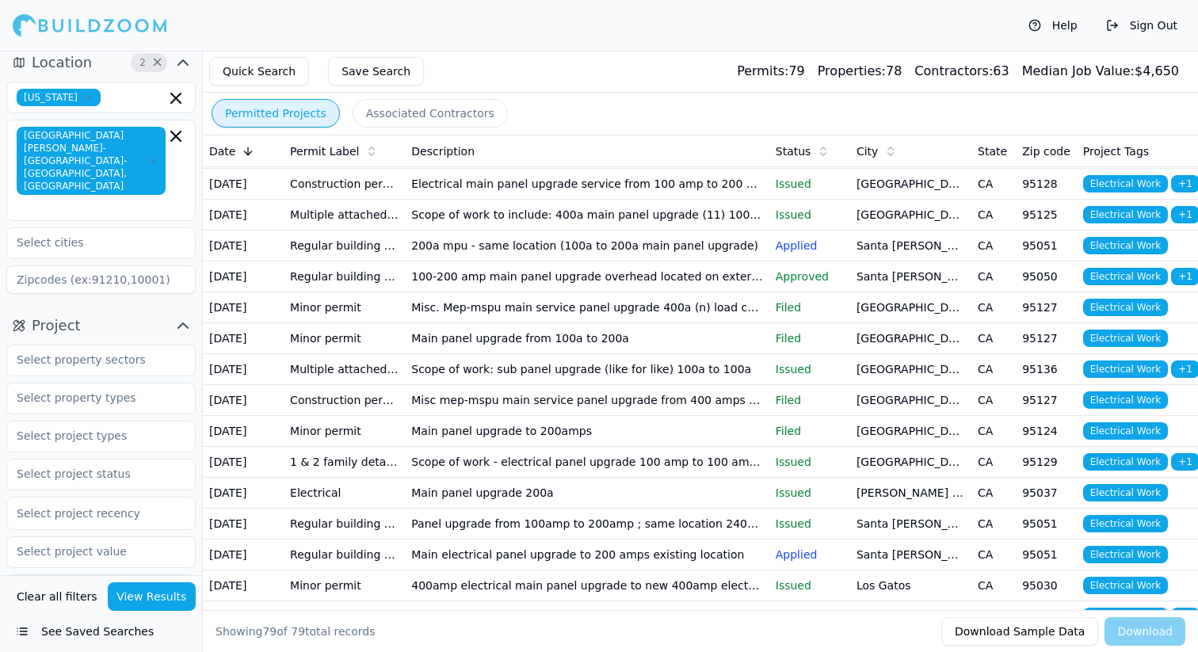
scroll to position [1, 0]
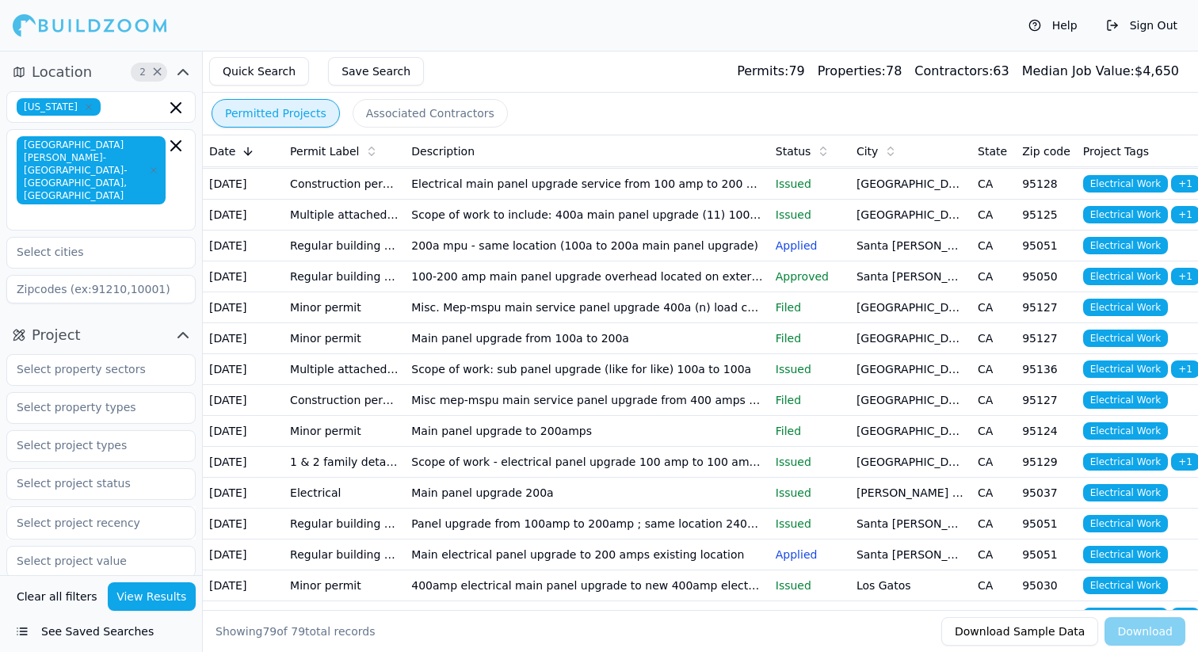
click at [179, 326] on icon "button" at bounding box center [182, 335] width 19 height 19
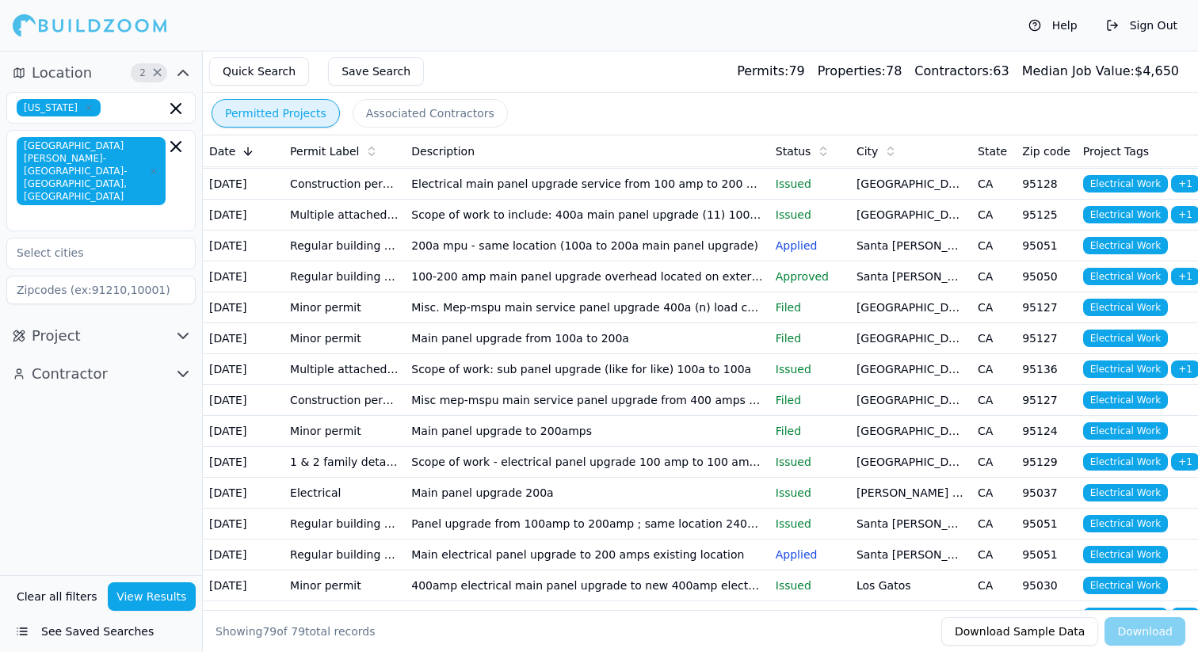
scroll to position [0, 0]
click at [165, 361] on button "Contractor" at bounding box center [100, 373] width 189 height 25
click at [143, 394] on input "text" at bounding box center [91, 408] width 168 height 29
type input "s"
click at [64, 558] on div "Solar Contractor" at bounding box center [100, 570] width 181 height 25
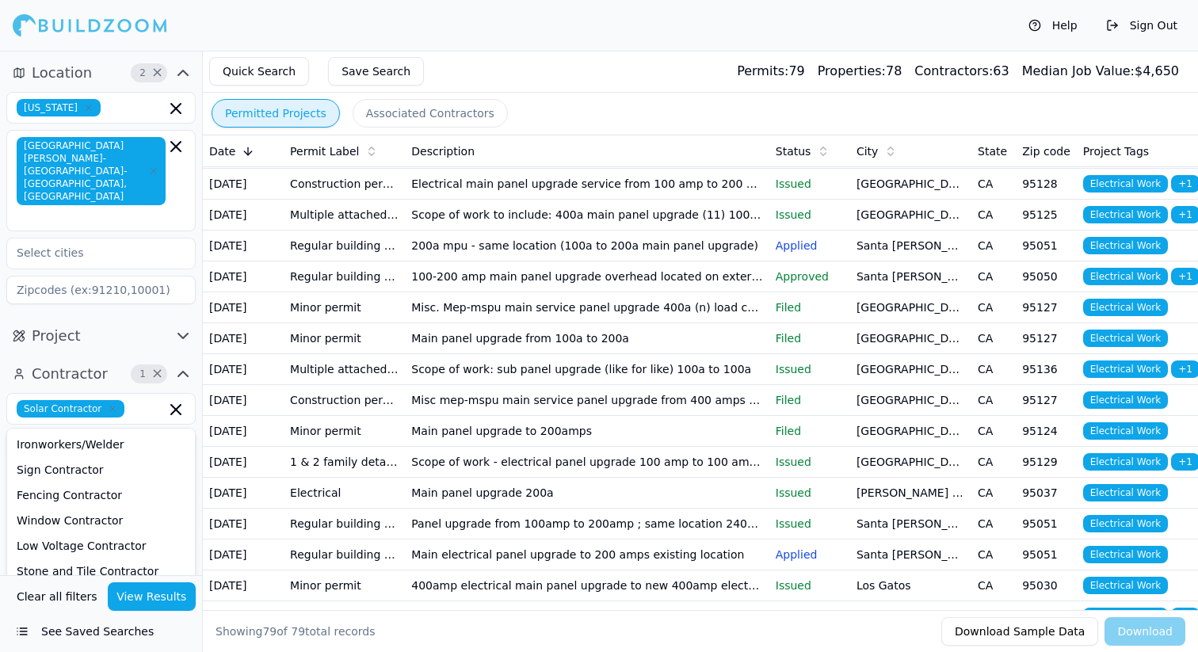
click at [131, 589] on button "View Results" at bounding box center [152, 596] width 89 height 29
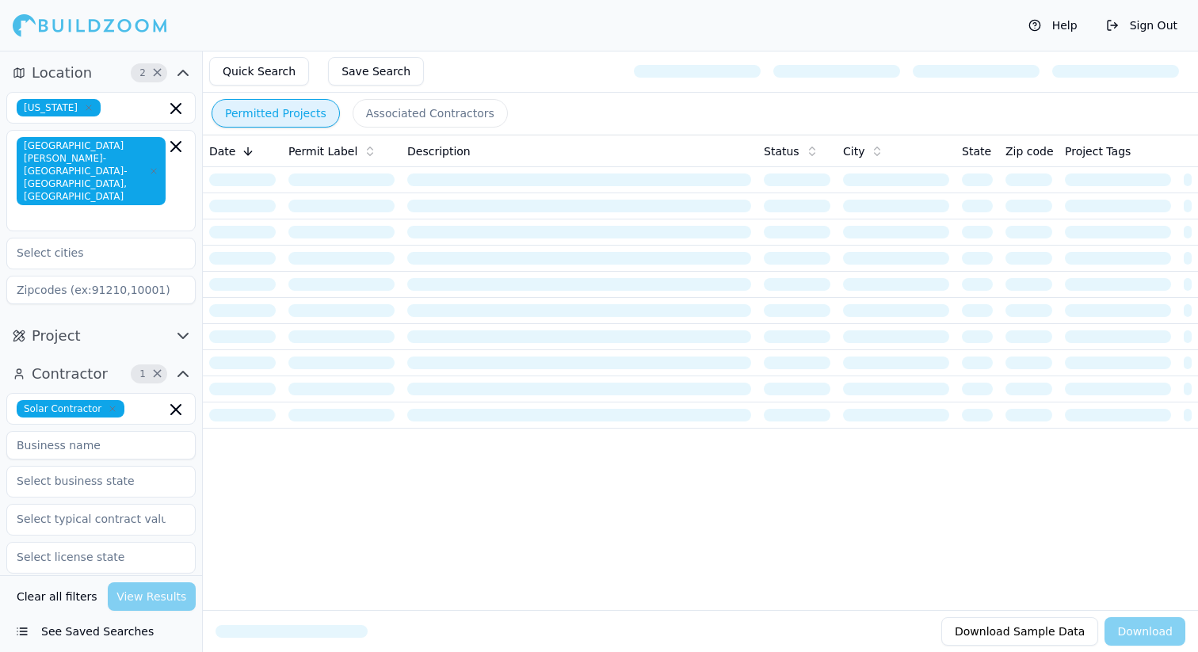
click at [185, 333] on icon "button" at bounding box center [183, 335] width 10 height 5
click at [179, 326] on icon "button" at bounding box center [182, 335] width 19 height 19
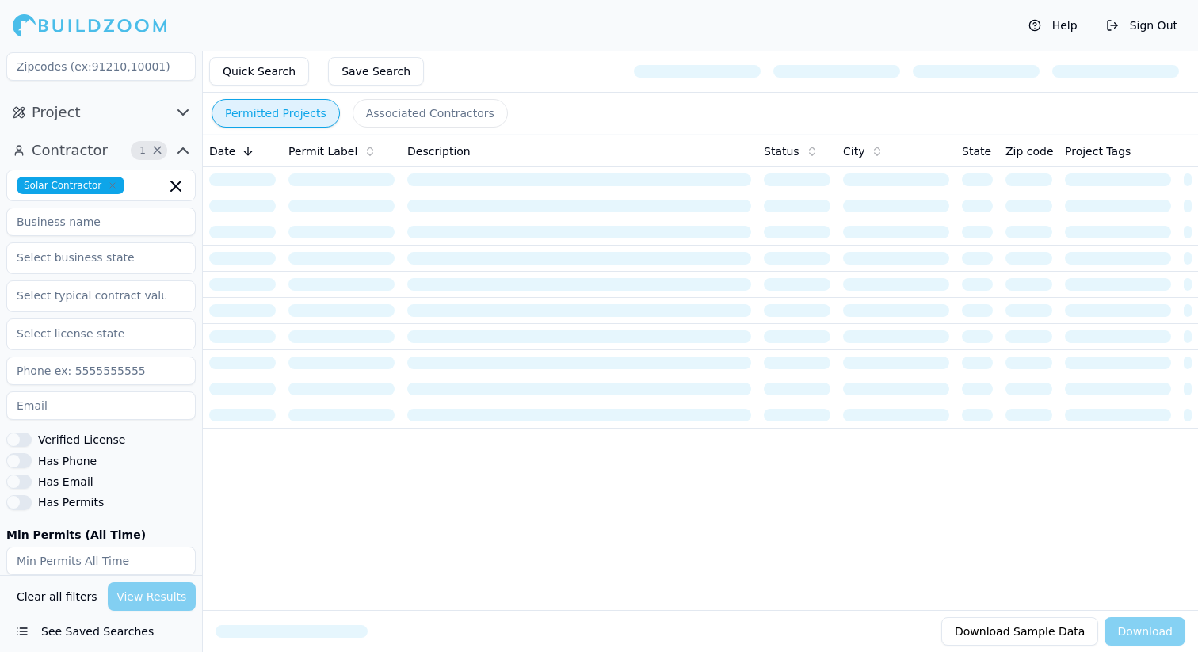
scroll to position [283, 0]
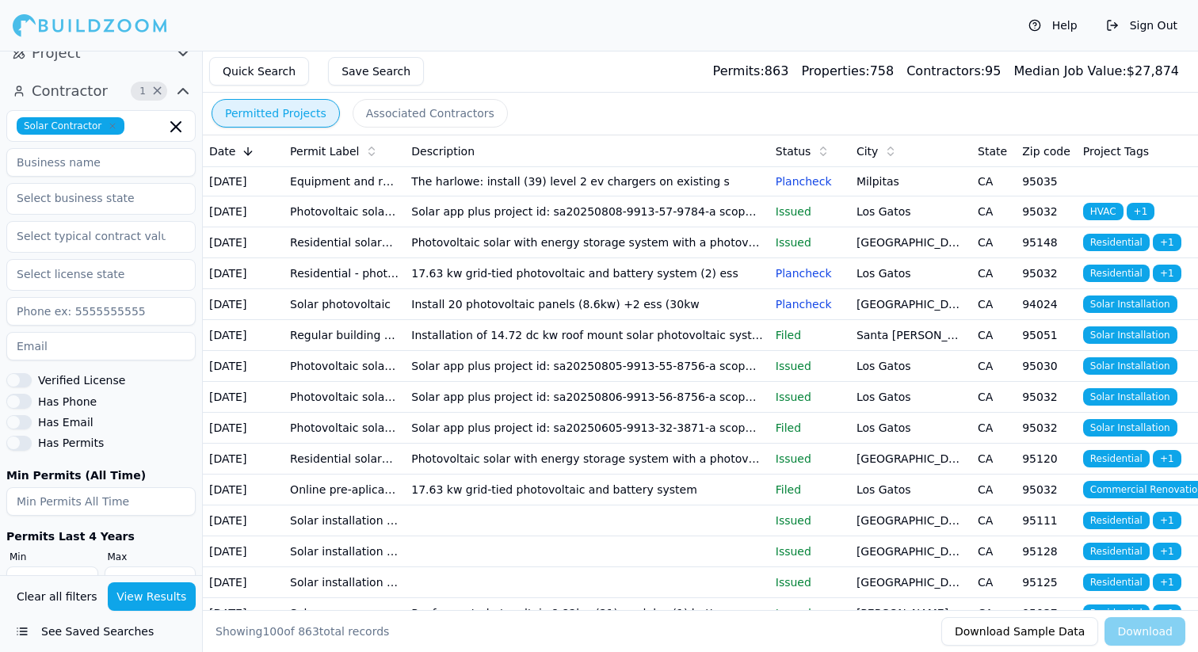
click at [524, 320] on td "Install 20 photovoltaic panels (8.6kw) +2 ess (30kw" at bounding box center [587, 304] width 364 height 31
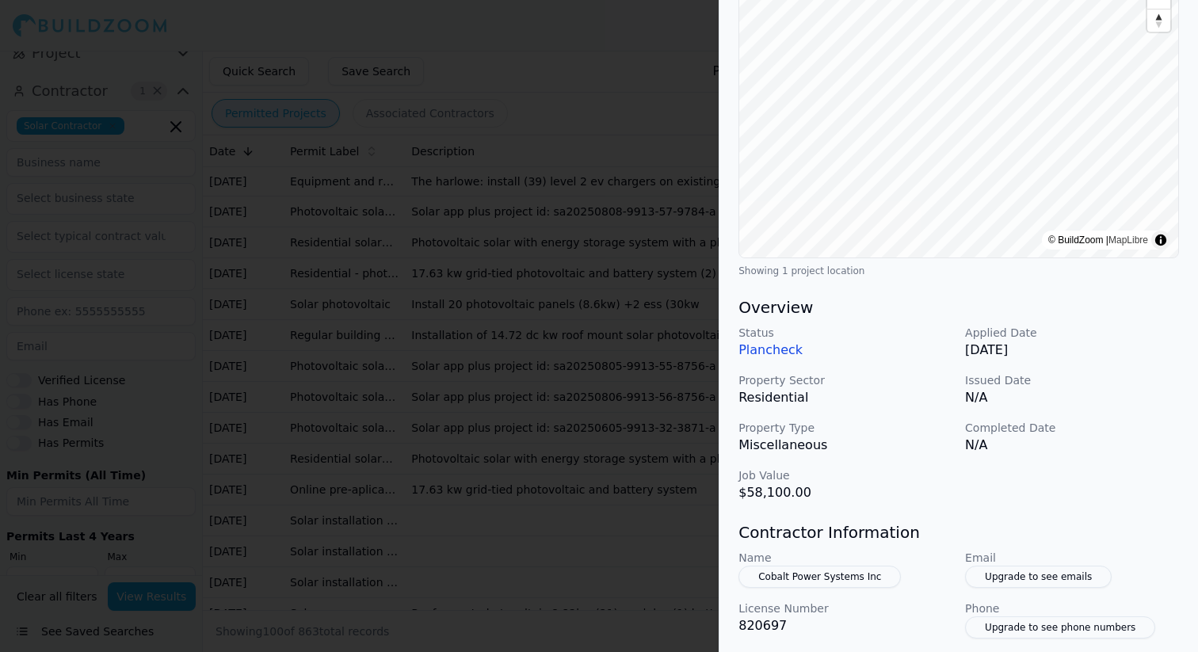
scroll to position [0, 0]
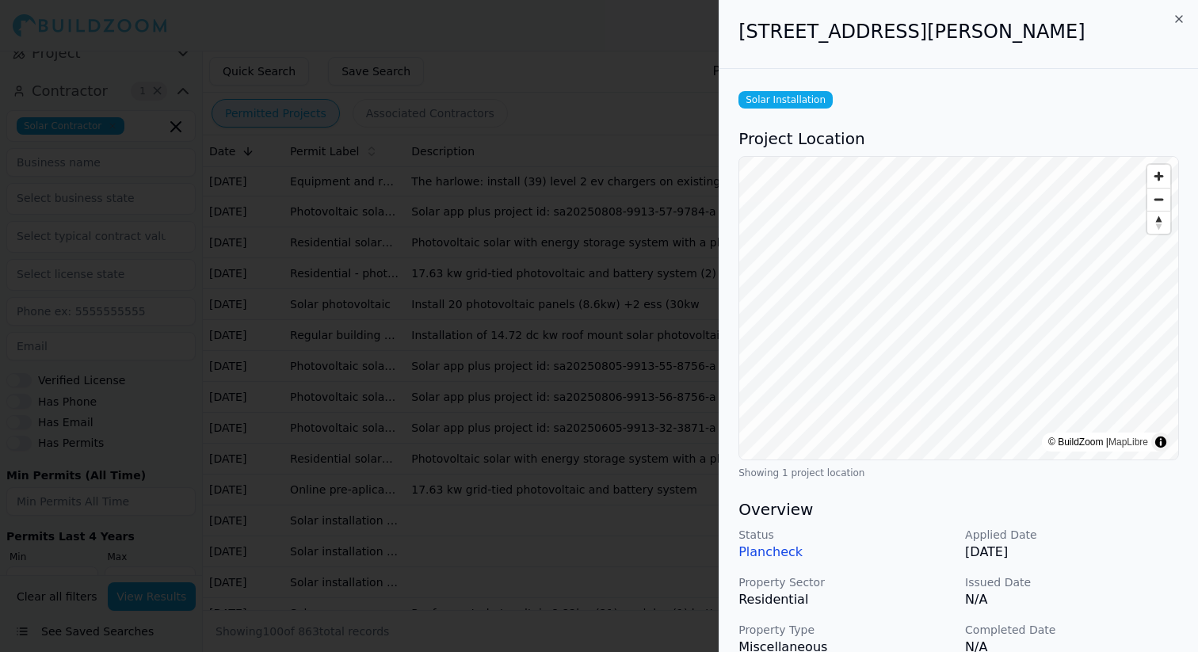
click at [577, 295] on div at bounding box center [599, 326] width 1198 height 652
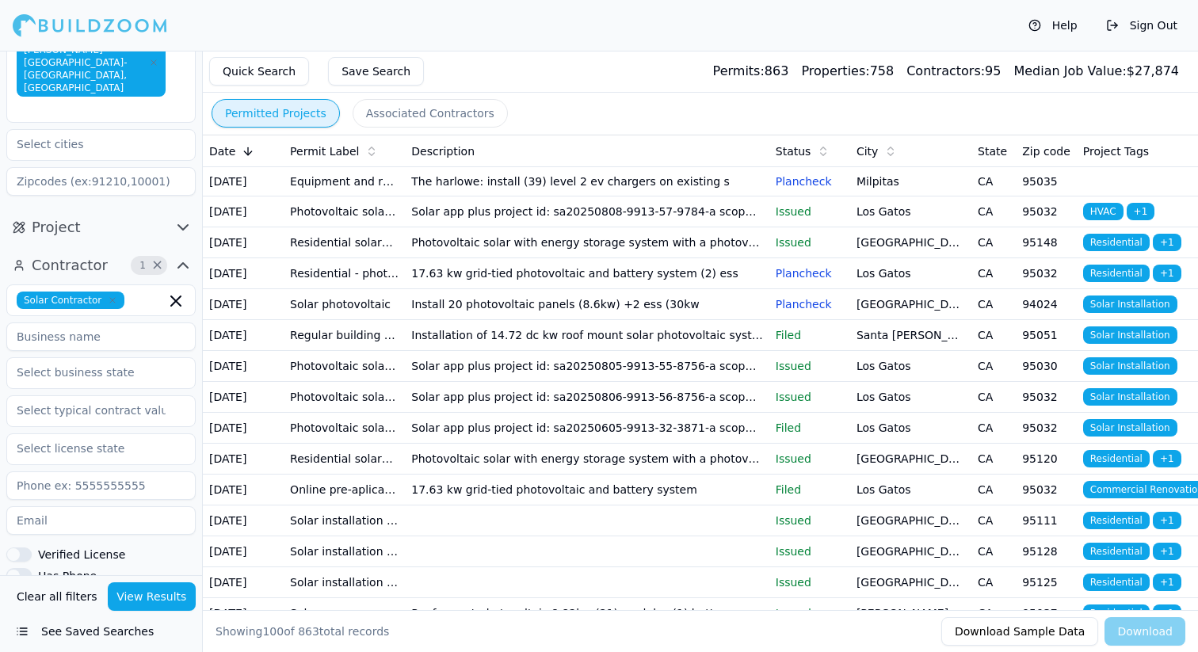
scroll to position [92, 0]
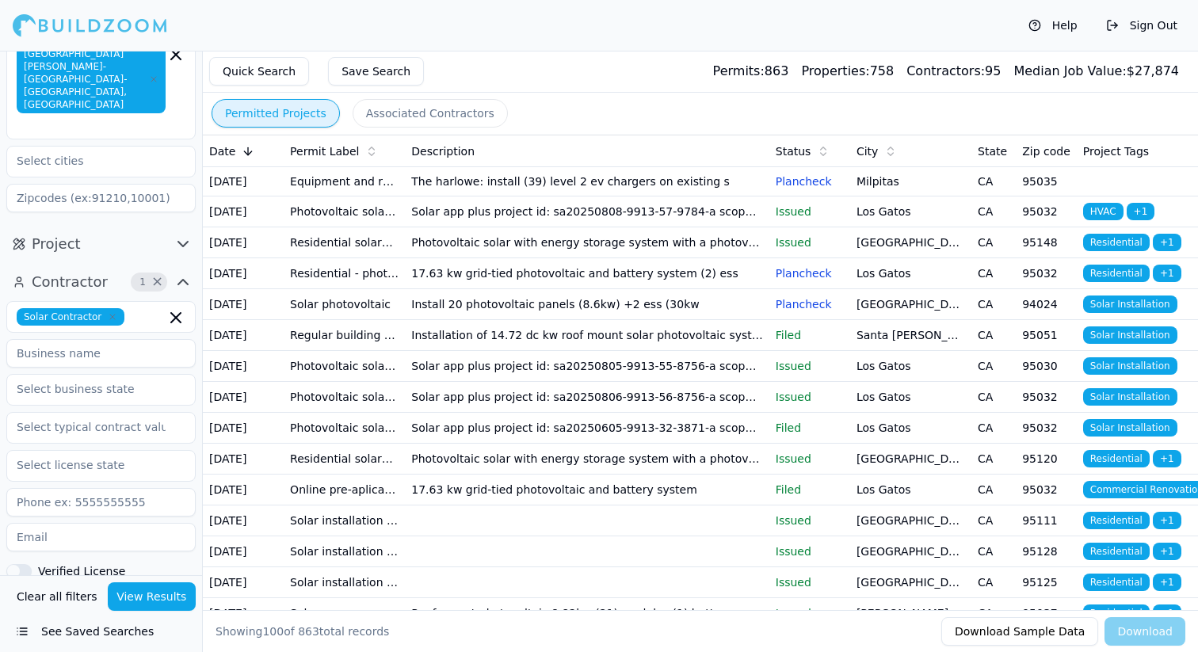
click at [109, 339] on input at bounding box center [100, 353] width 189 height 29
type input "ameco"
click at [137, 601] on button "View Results" at bounding box center [152, 596] width 89 height 29
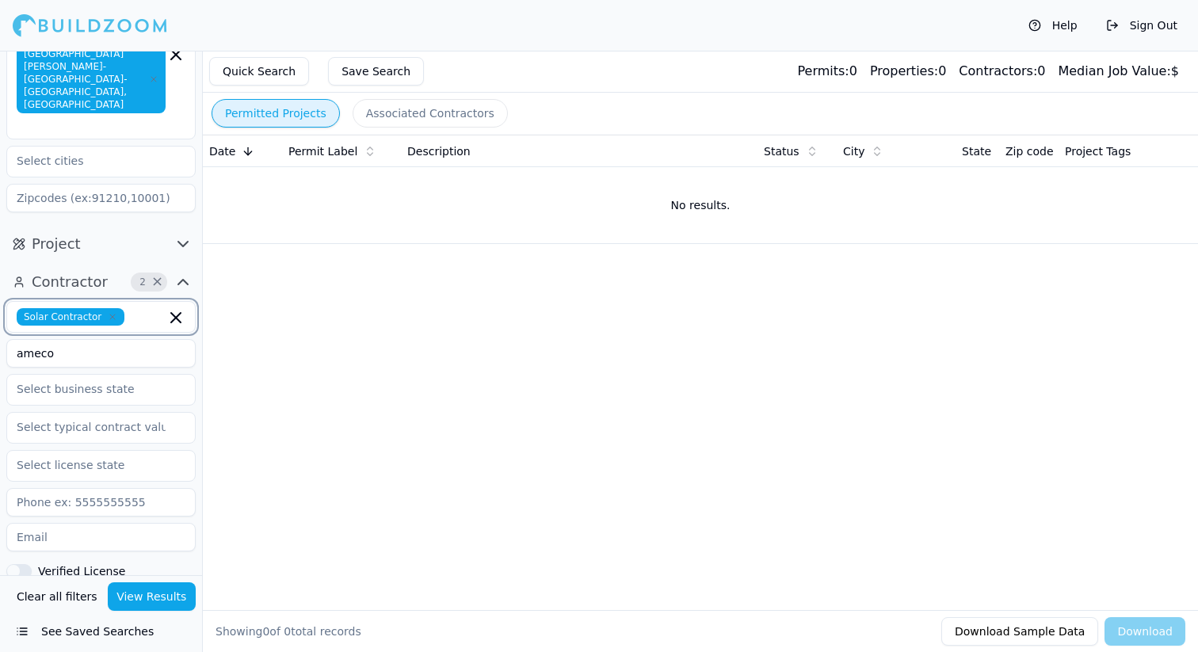
click at [174, 313] on icon "button" at bounding box center [176, 318] width 10 height 10
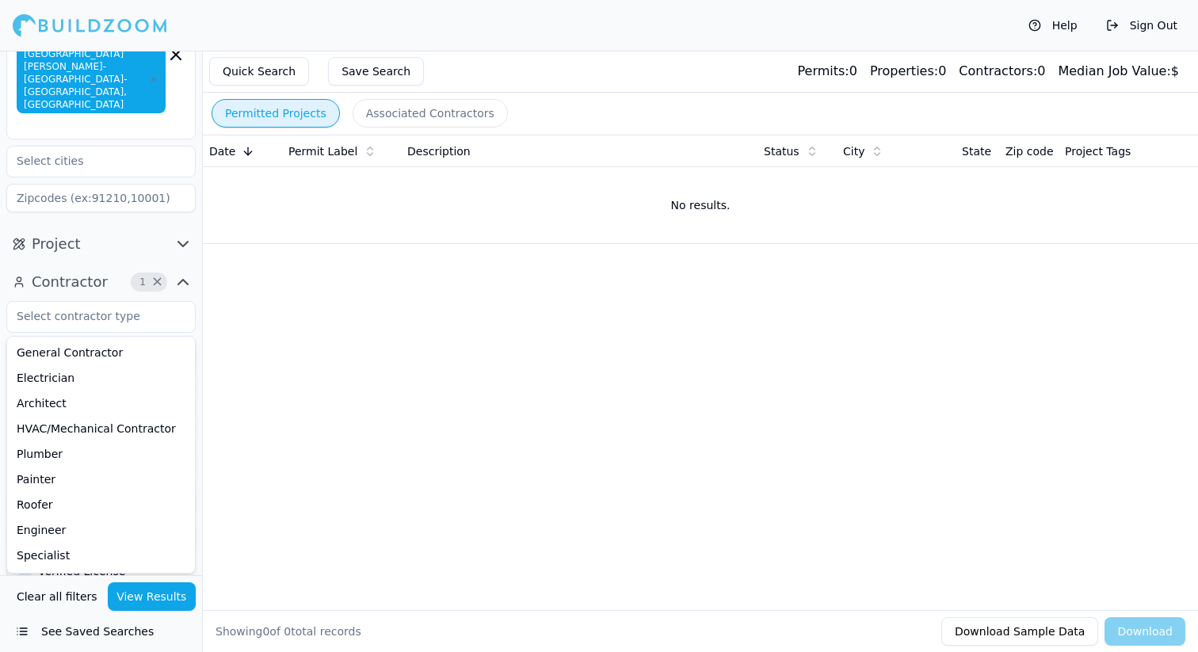
click at [279, 317] on div "Date Permit Label Description Status City State Zip code Project Tags No result…" at bounding box center [700, 347] width 995 height 425
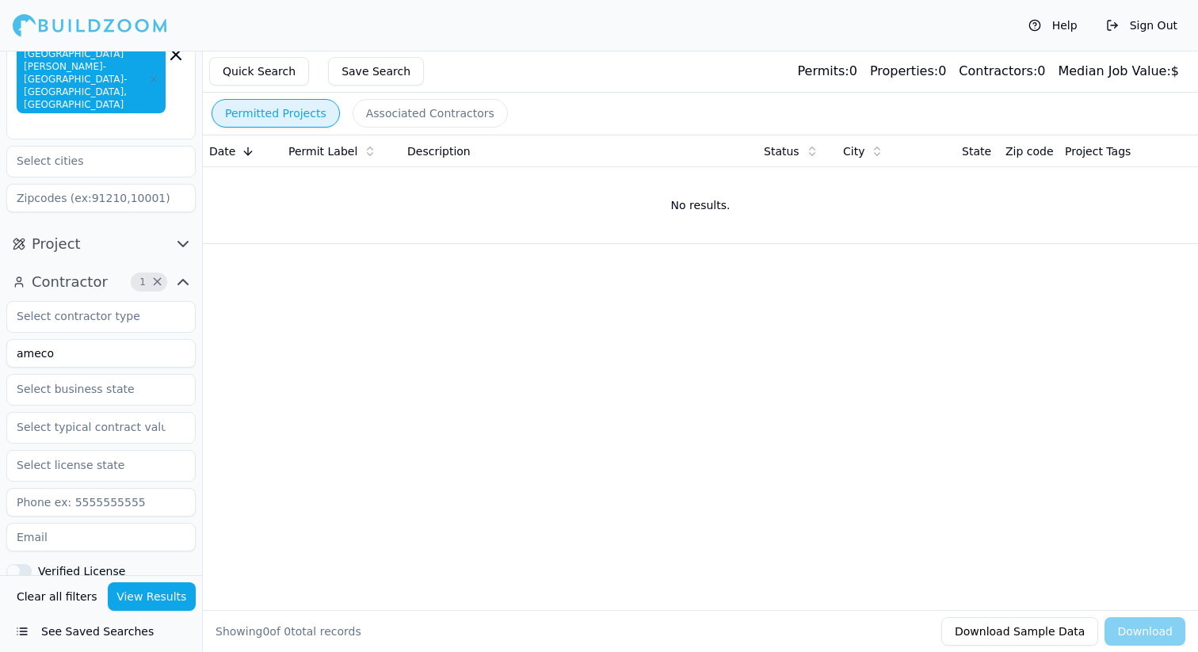
click at [158, 589] on button "View Results" at bounding box center [152, 596] width 89 height 29
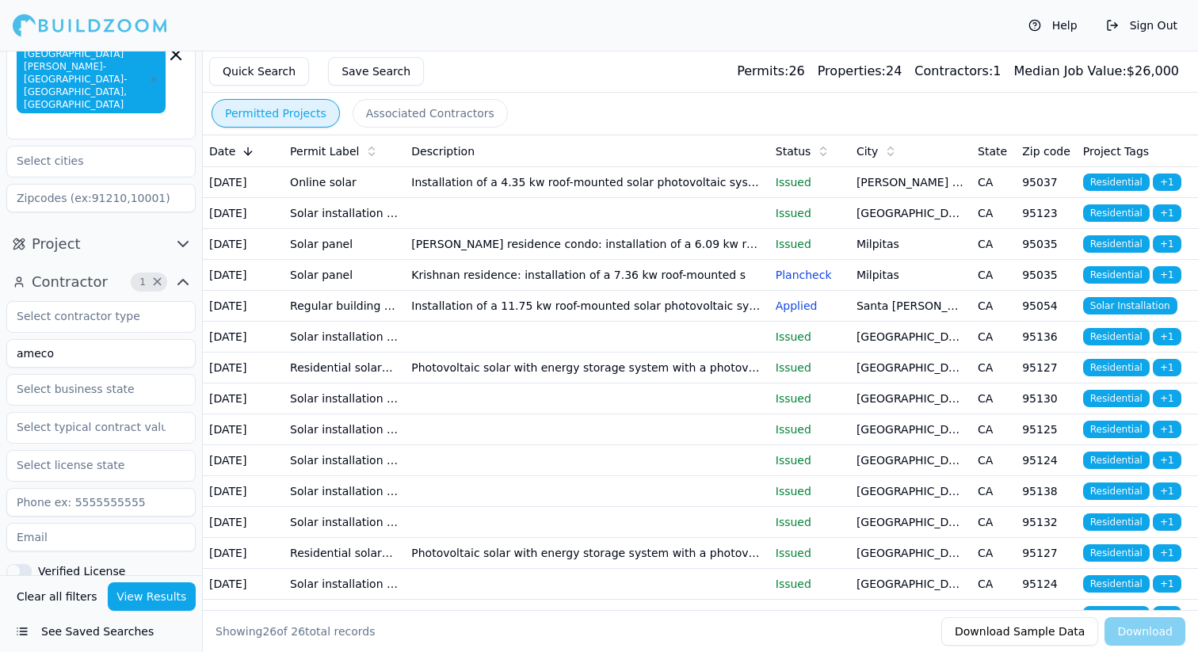
click at [322, 229] on td "Solar installation and/or stationary storage battery" at bounding box center [344, 213] width 121 height 31
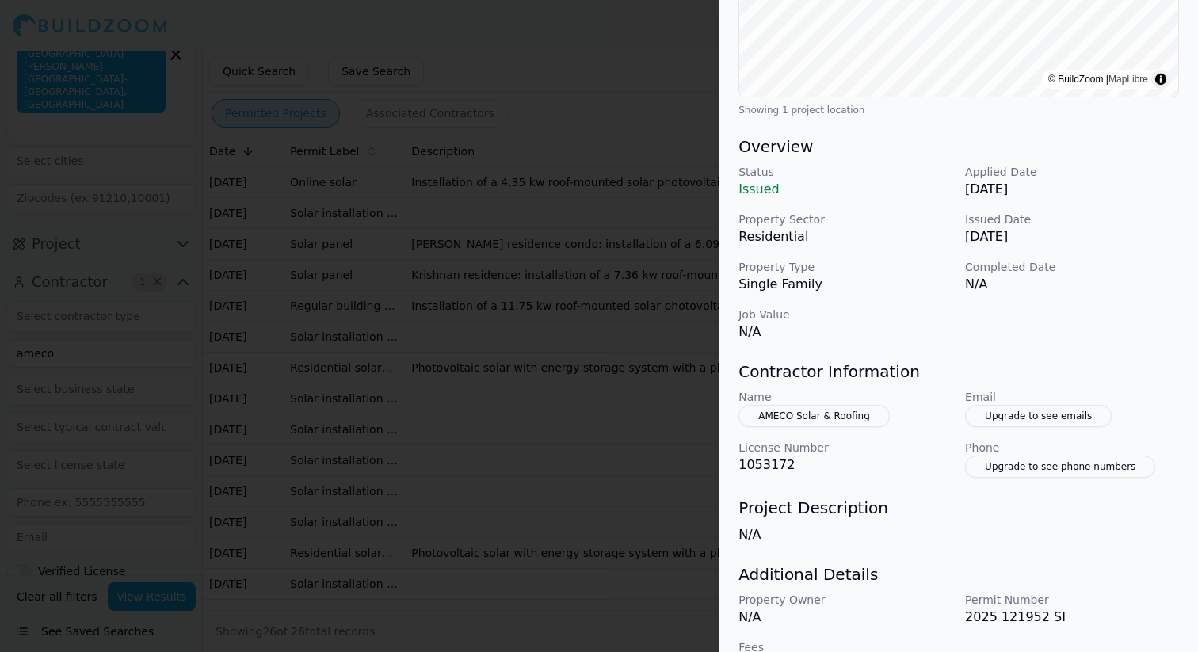
scroll to position [404, 0]
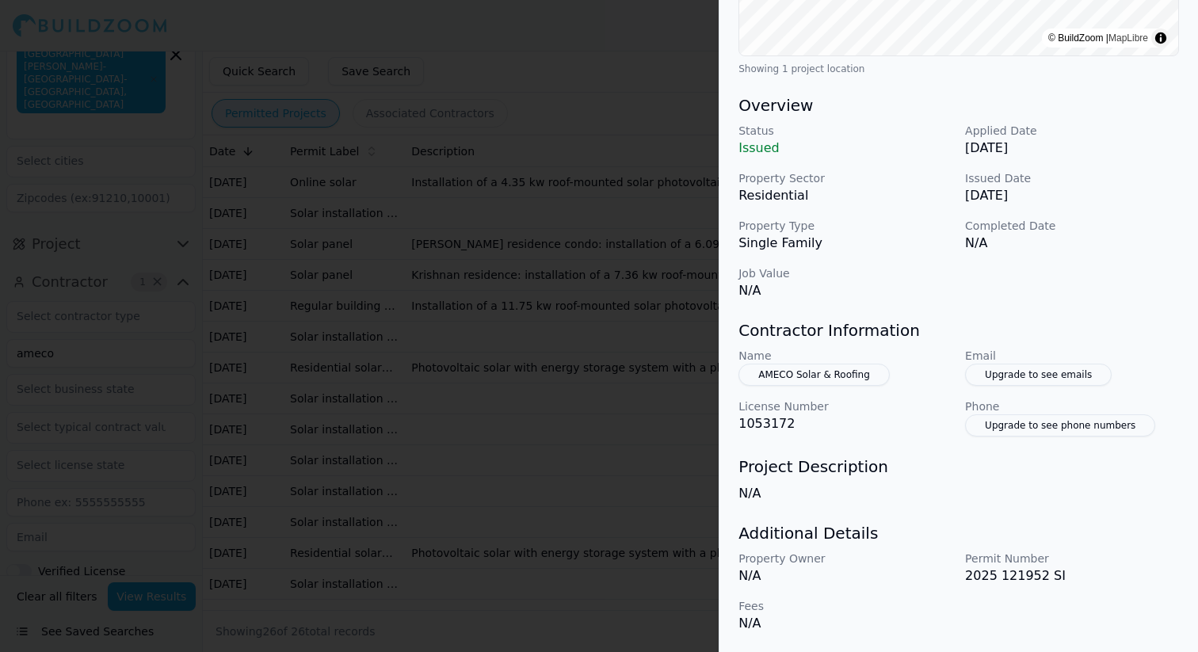
click at [657, 296] on div at bounding box center [599, 326] width 1198 height 652
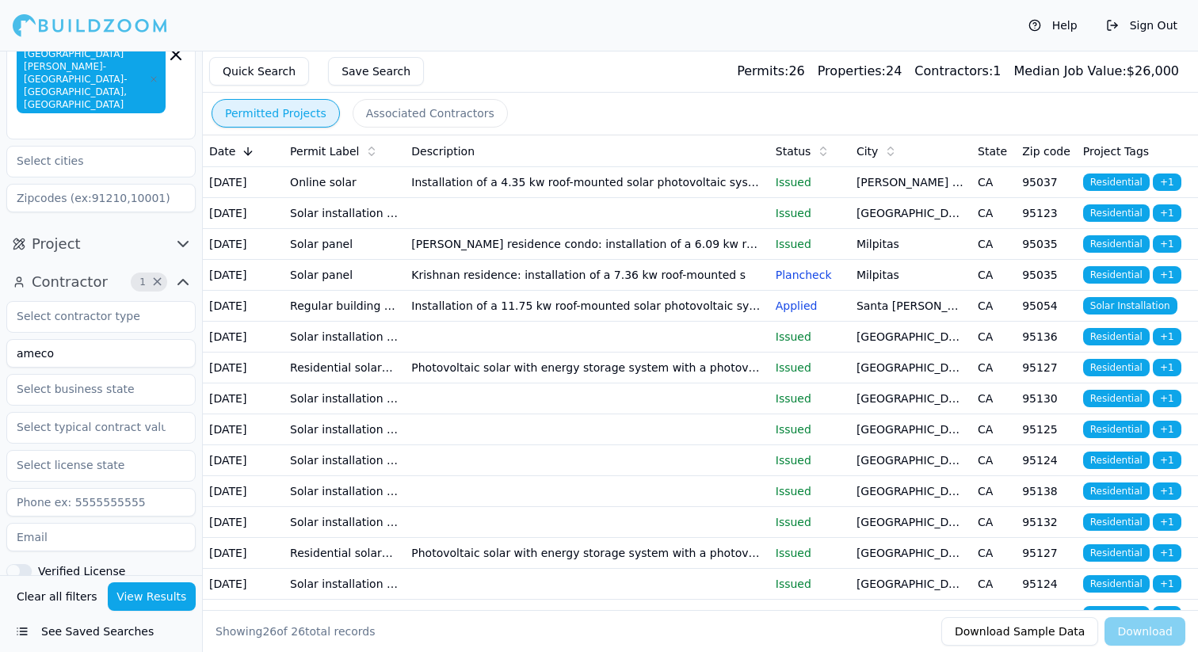
click at [626, 291] on td "Krishnan residence: installation of a 7.36 kw roof-mounted s" at bounding box center [587, 275] width 364 height 31
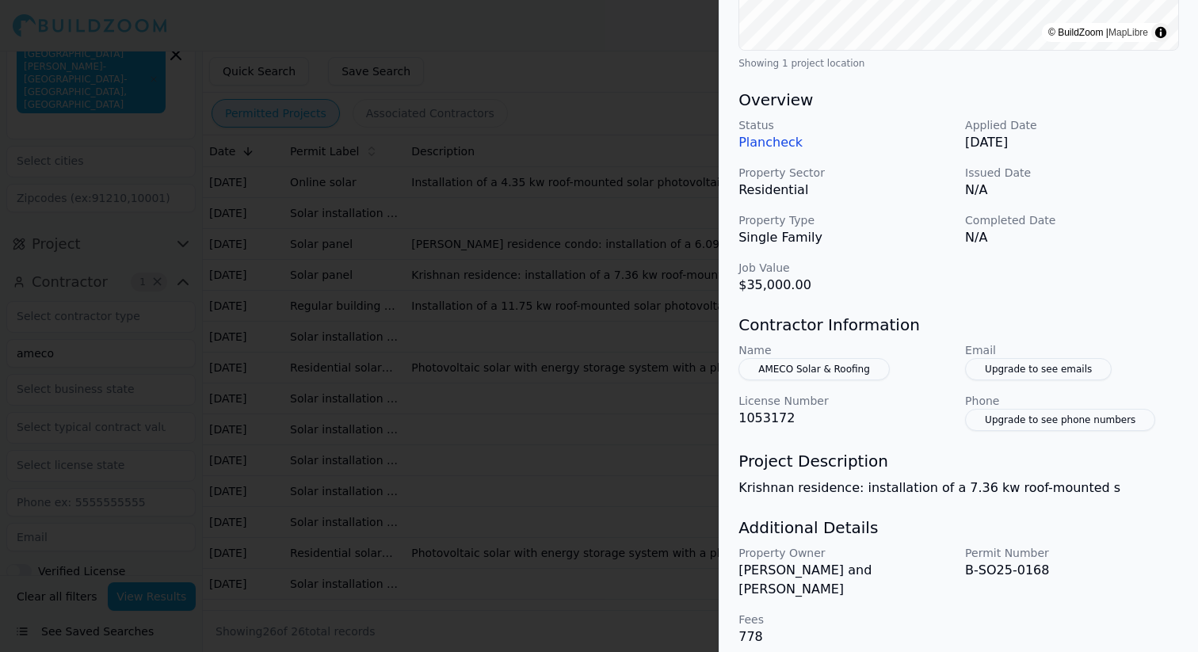
scroll to position [423, 0]
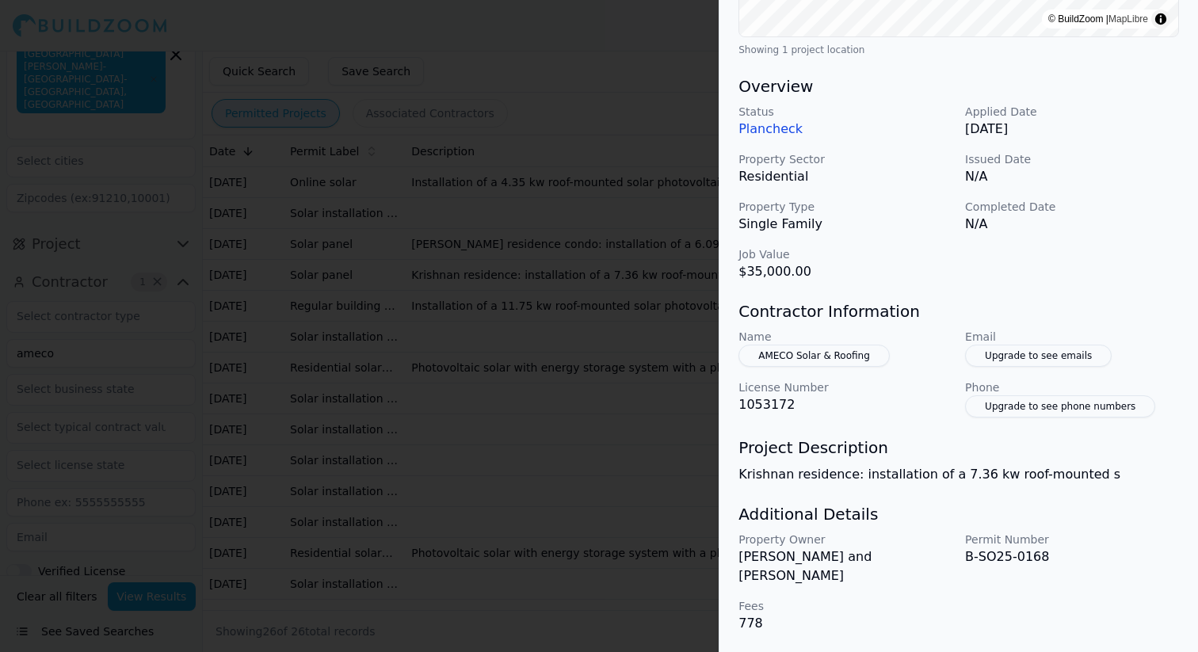
click at [680, 326] on div at bounding box center [599, 326] width 1198 height 652
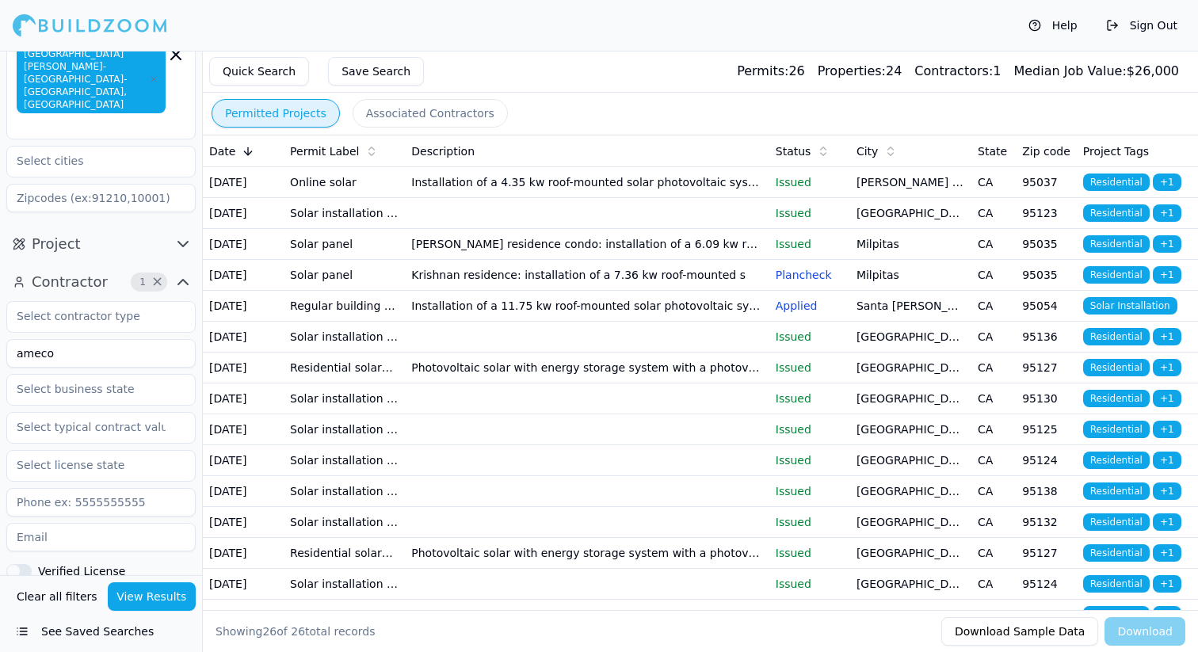
click at [661, 322] on td "Installation of a 11.75 kw roof-mounted solar photovoltaic system consisting of…" at bounding box center [587, 306] width 364 height 31
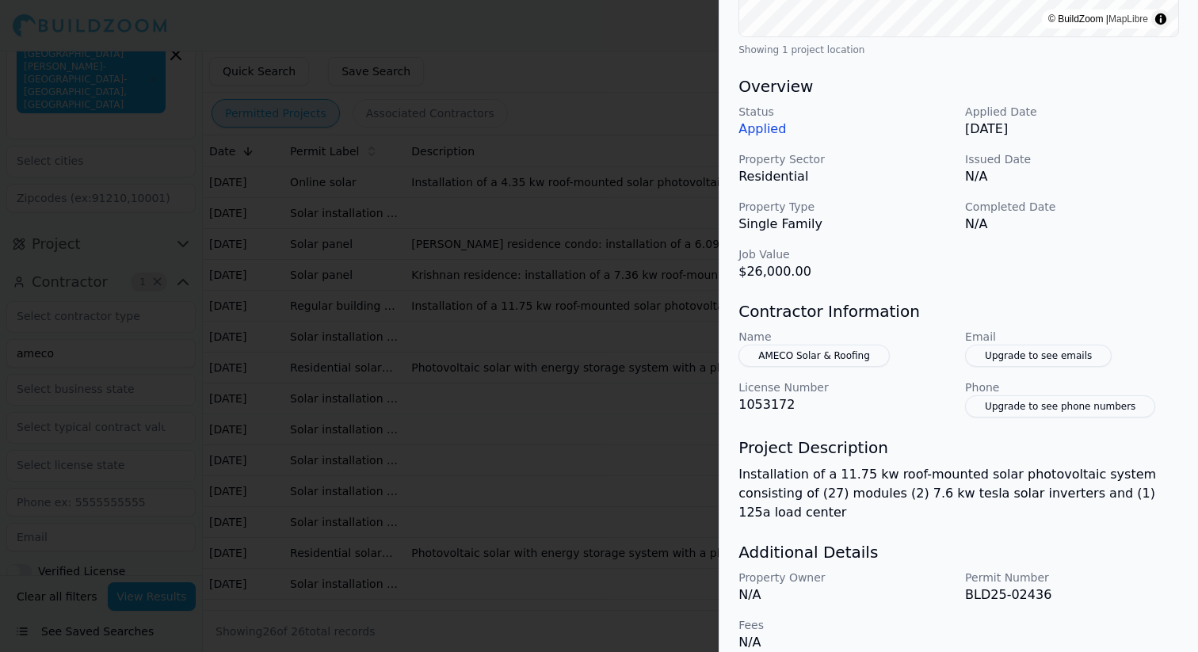
click at [669, 480] on div at bounding box center [599, 326] width 1198 height 652
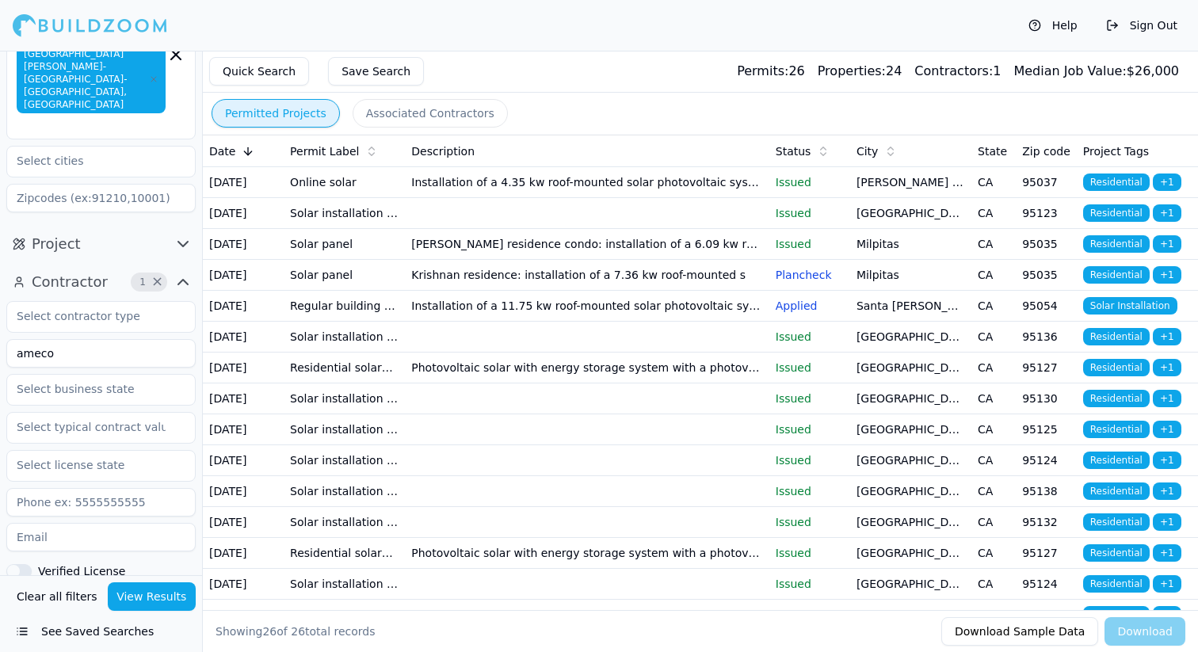
click at [691, 383] on td "Photovoltaic solar with energy storage system with a photovoltaic facility rati…" at bounding box center [587, 367] width 364 height 31
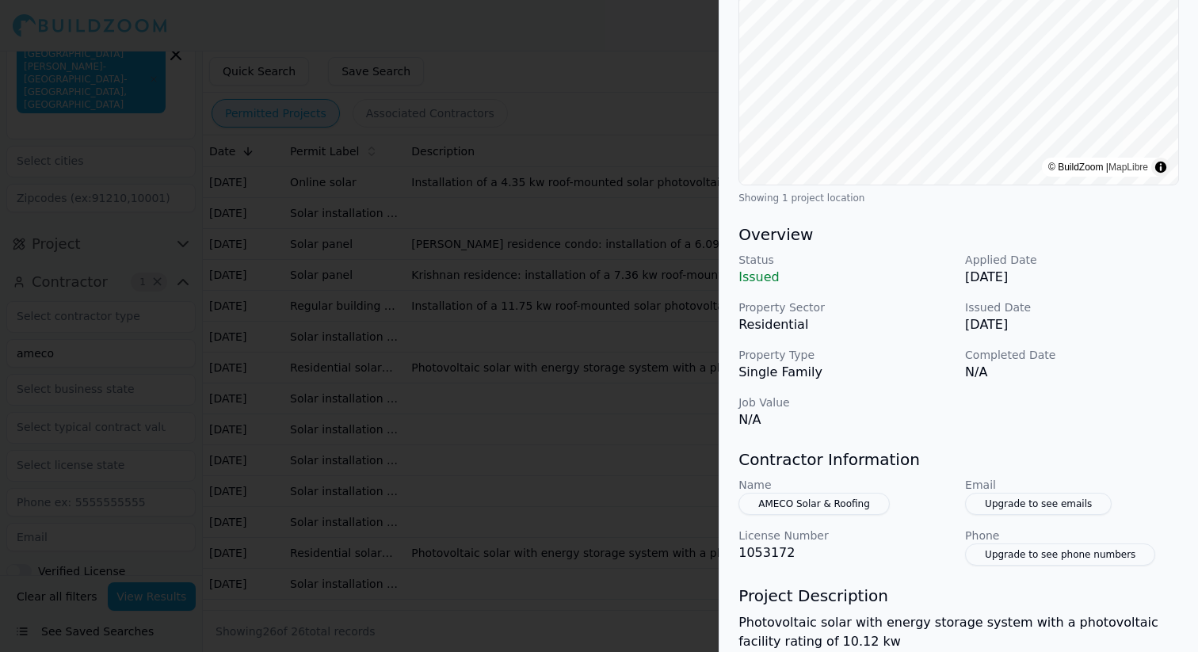
scroll to position [261, 0]
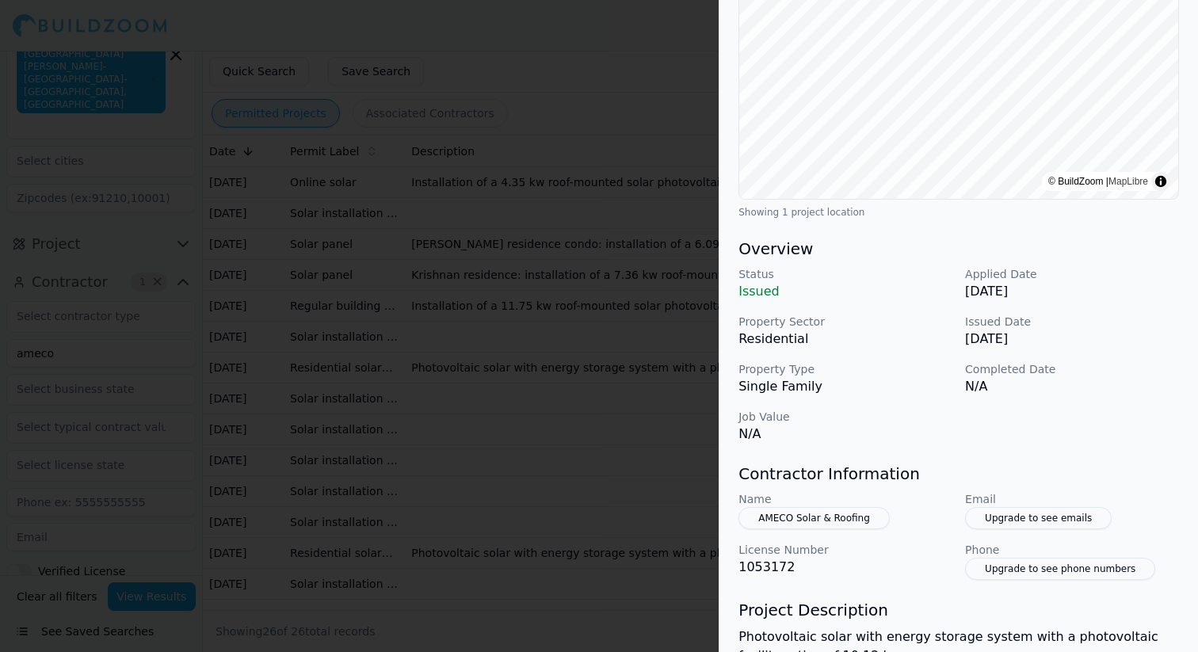
click at [543, 472] on div at bounding box center [599, 326] width 1198 height 652
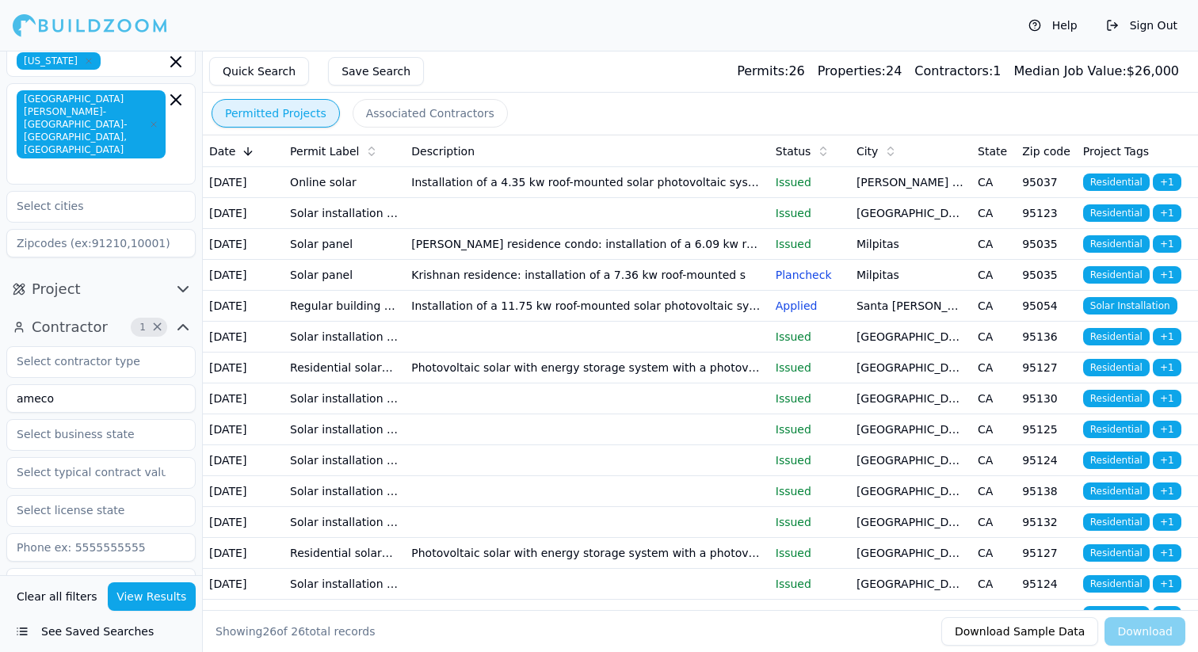
scroll to position [0, 0]
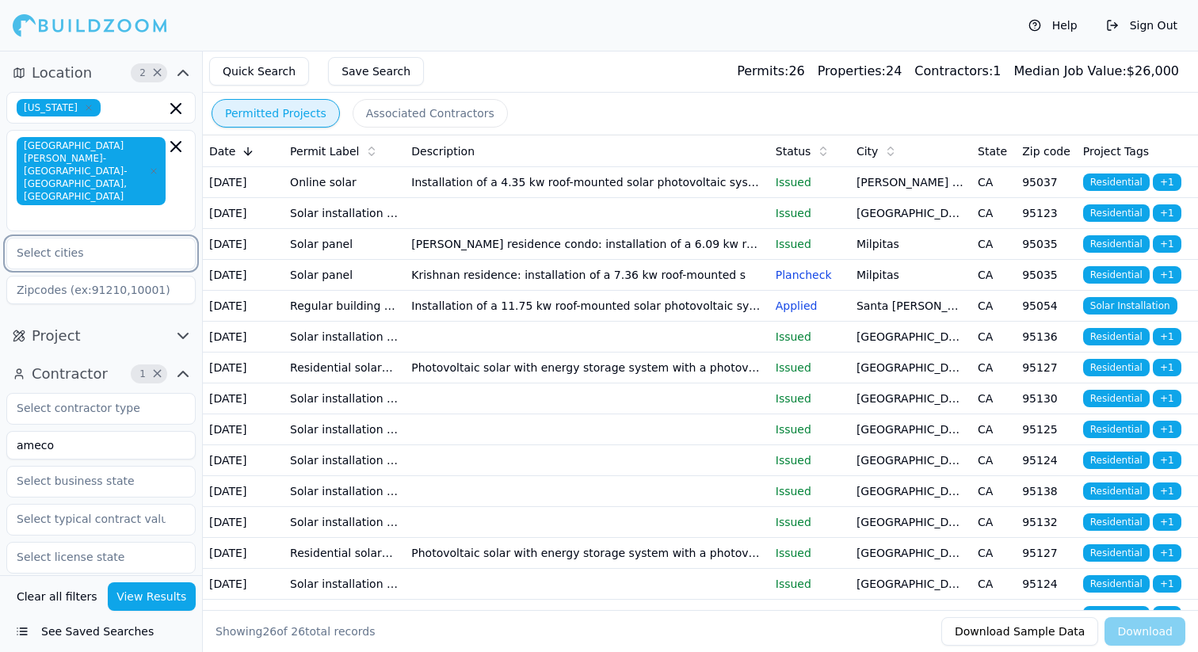
click at [108, 238] on input "text" at bounding box center [91, 252] width 168 height 29
type input "san [PERSON_NAME]"
click at [100, 276] on div "[GEOGRAPHIC_DATA][PERSON_NAME]" at bounding box center [100, 296] width 181 height 41
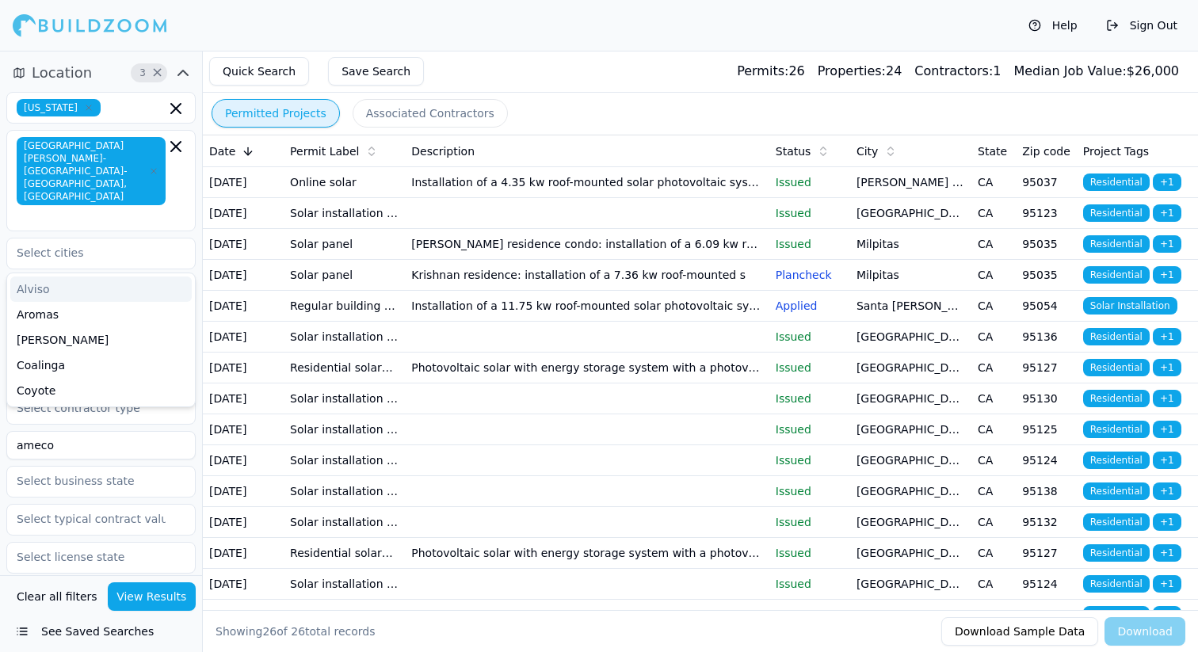
click at [311, 291] on td "Solar panel" at bounding box center [344, 275] width 121 height 31
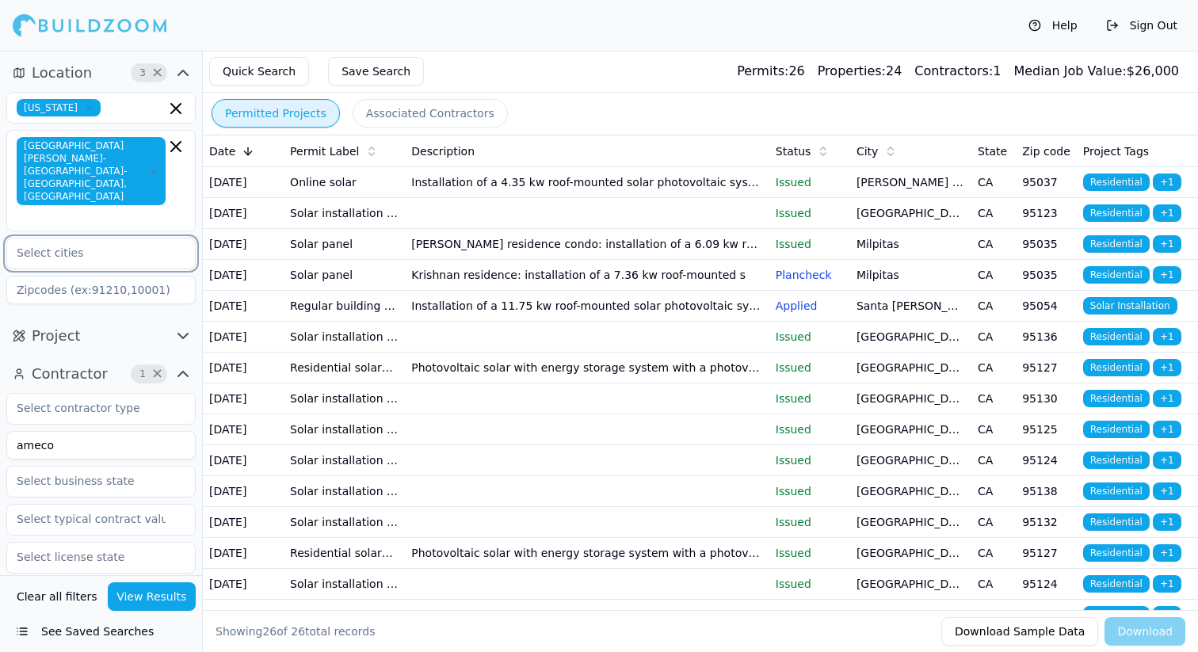
click at [155, 238] on input "text" at bounding box center [91, 252] width 168 height 29
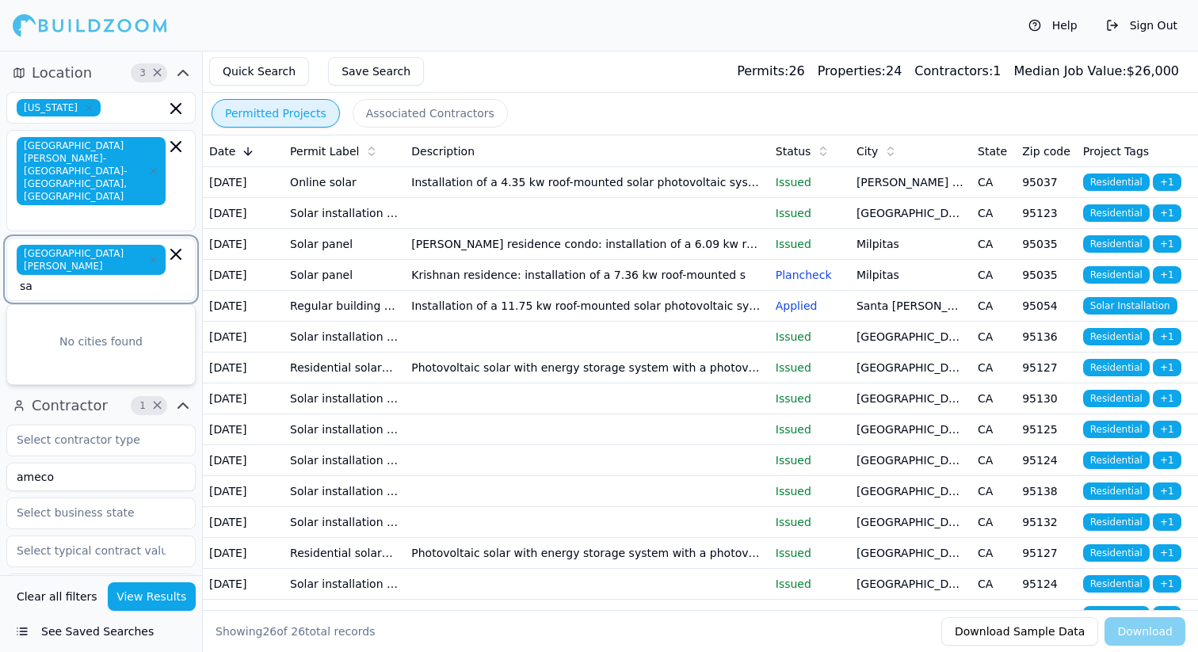
type input "s"
click at [143, 593] on button "View Results" at bounding box center [152, 596] width 89 height 29
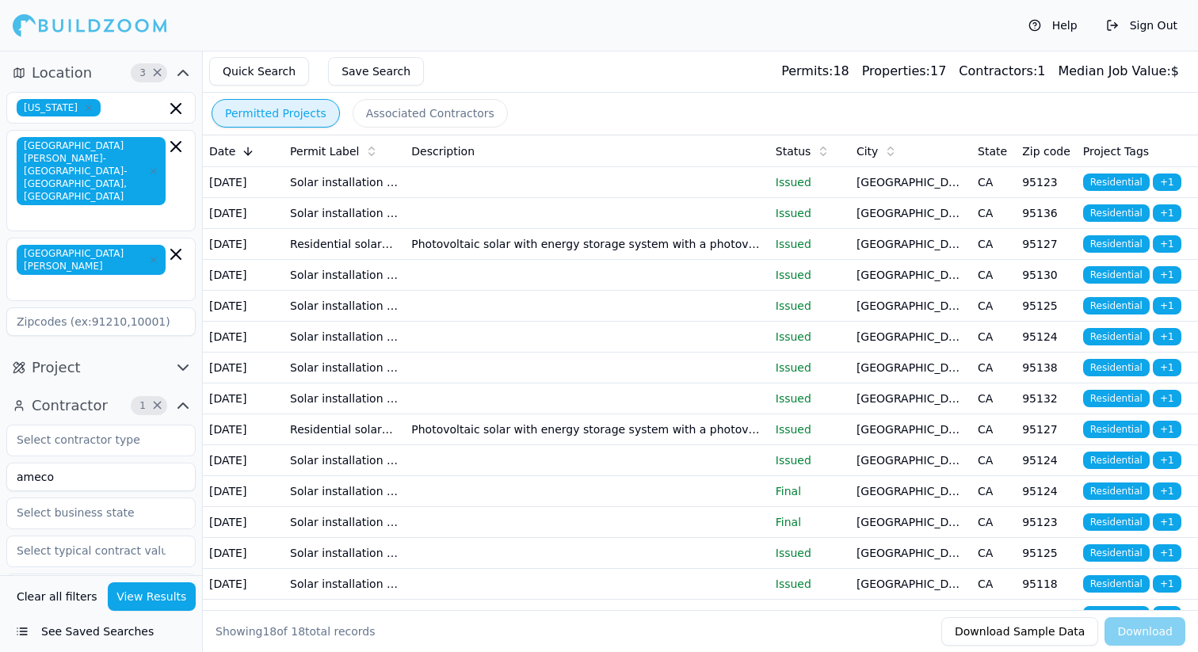
click at [270, 229] on td "[DATE]" at bounding box center [243, 213] width 81 height 31
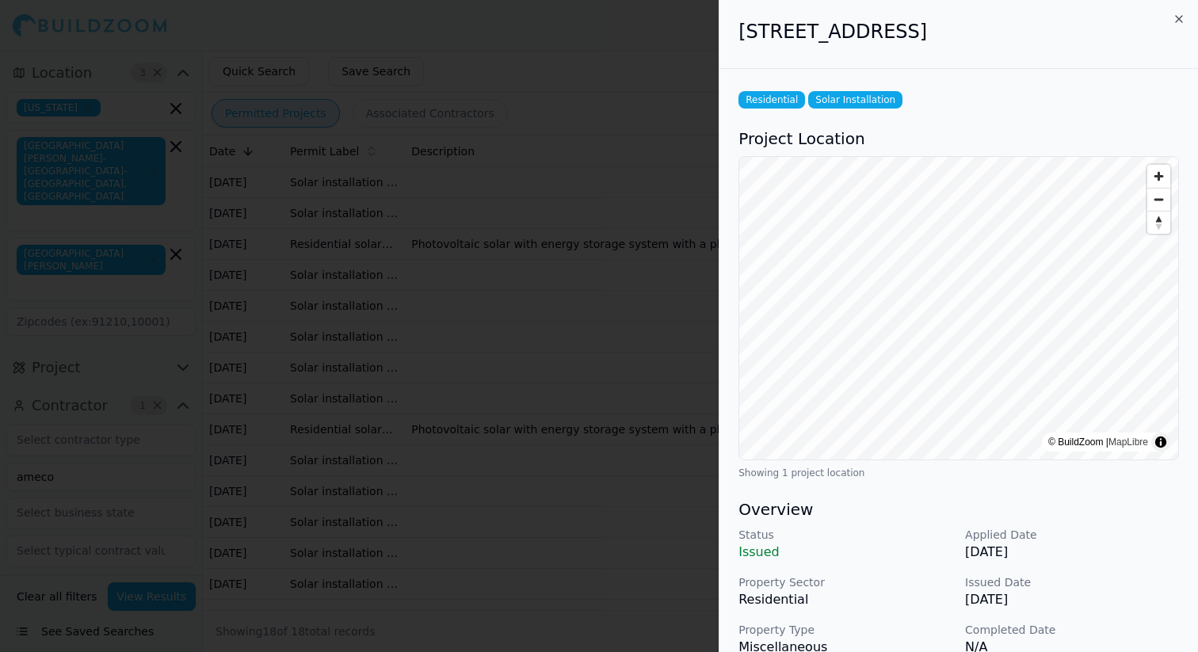
click at [567, 102] on div at bounding box center [599, 326] width 1198 height 652
